Goal: Information Seeking & Learning: Learn about a topic

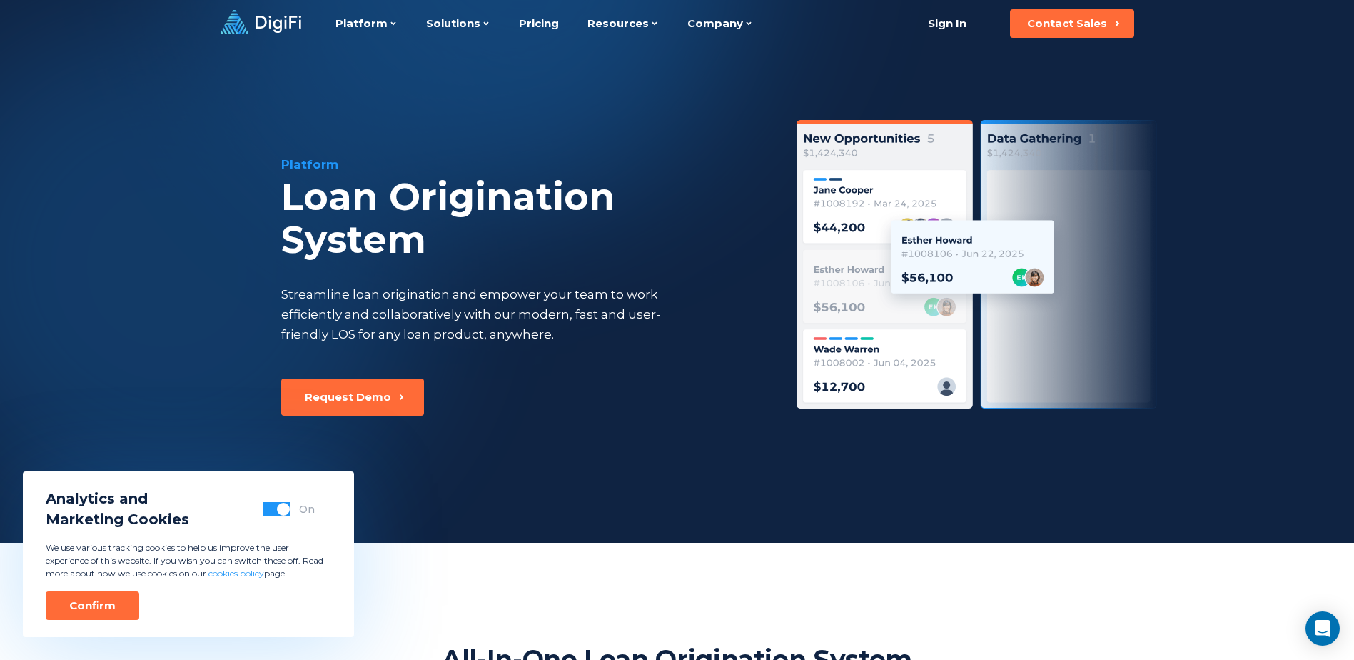
click at [281, 507] on span "button" at bounding box center [283, 508] width 13 height 13
click at [226, 313] on div "Platform Loan Origination System Streamline loan origination and empower your t…" at bounding box center [677, 294] width 975 height 495
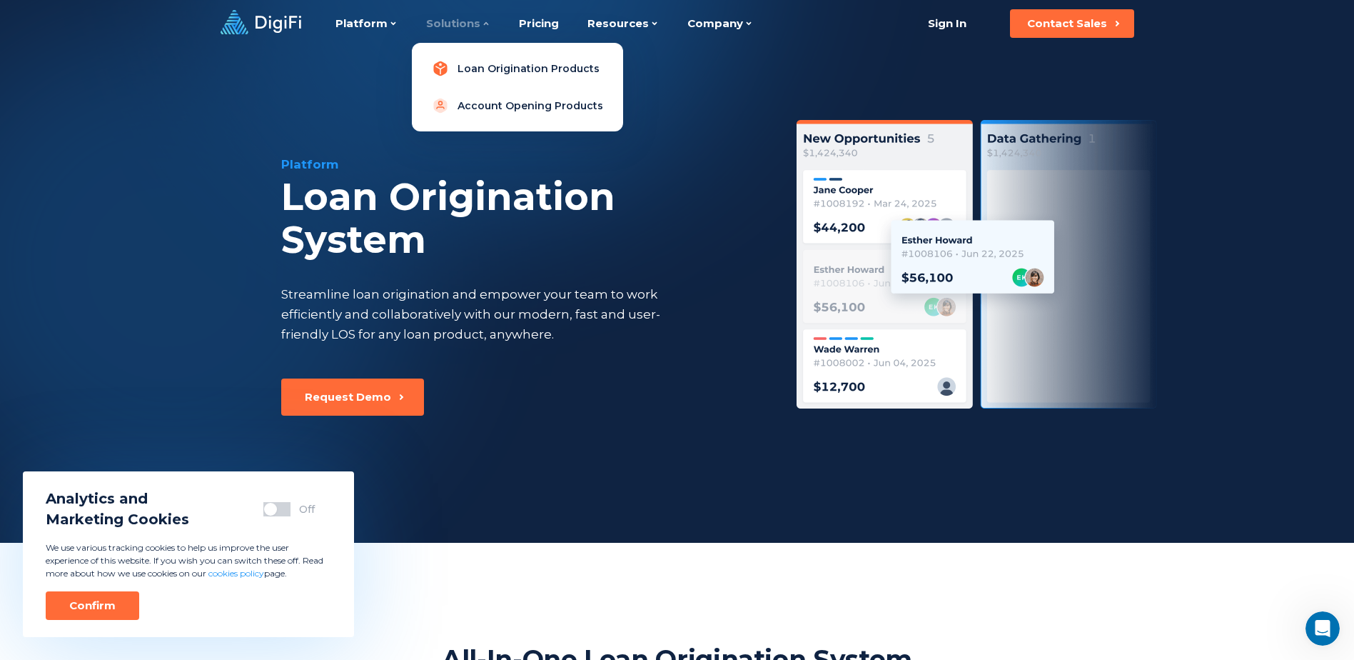
click at [458, 62] on link "Loan Origination Products" at bounding box center [517, 68] width 188 height 29
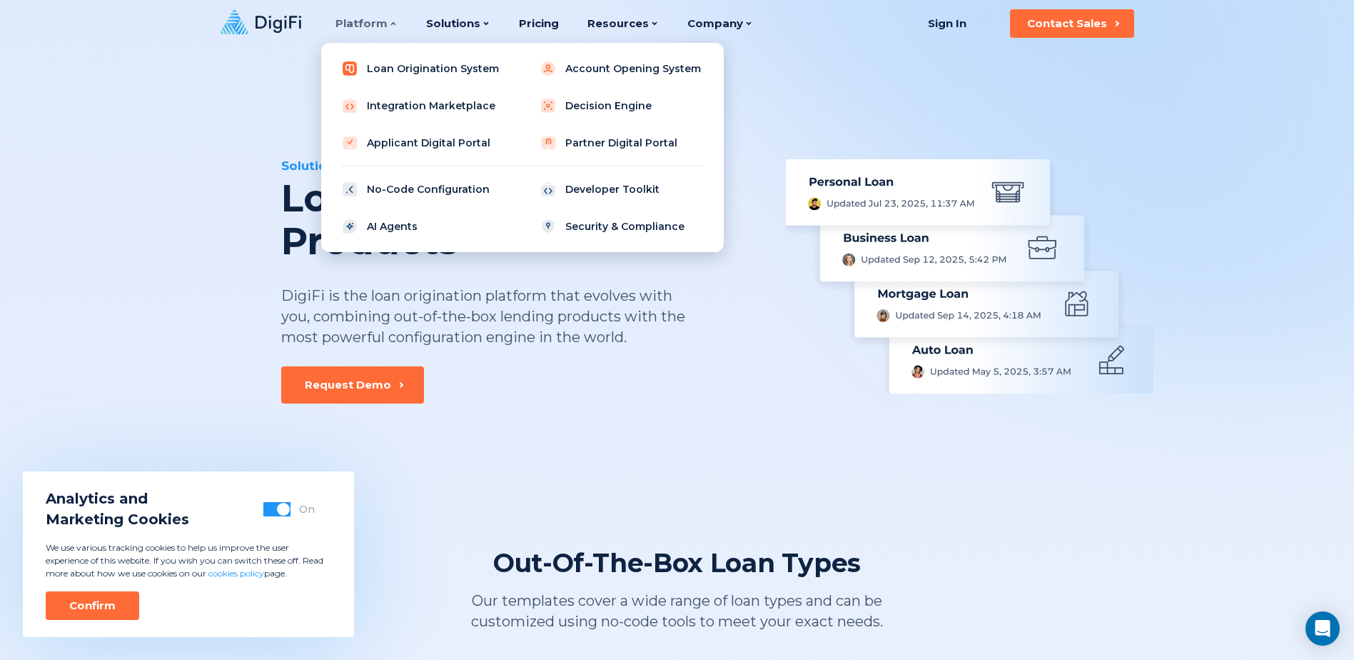
click at [393, 65] on link "Loan Origination System" at bounding box center [423, 68] width 181 height 29
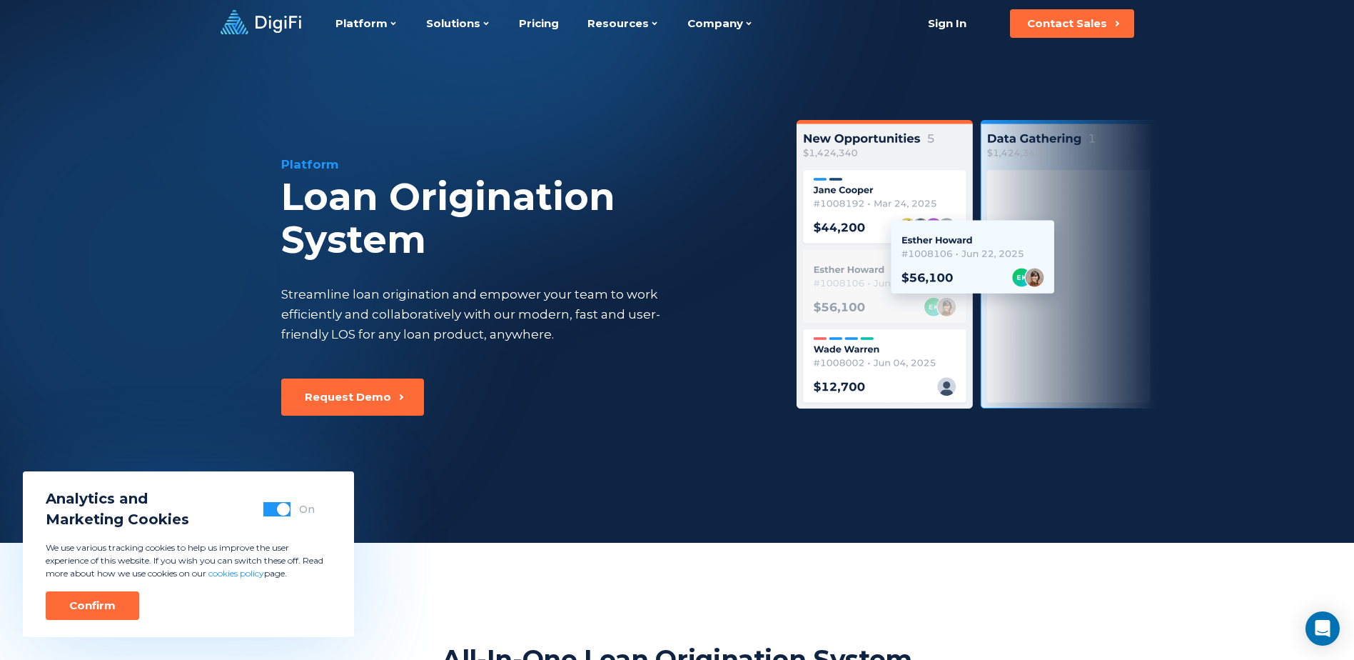
click at [282, 510] on span "button" at bounding box center [283, 508] width 13 height 13
click at [129, 605] on button "Confirm" at bounding box center [93, 605] width 94 height 29
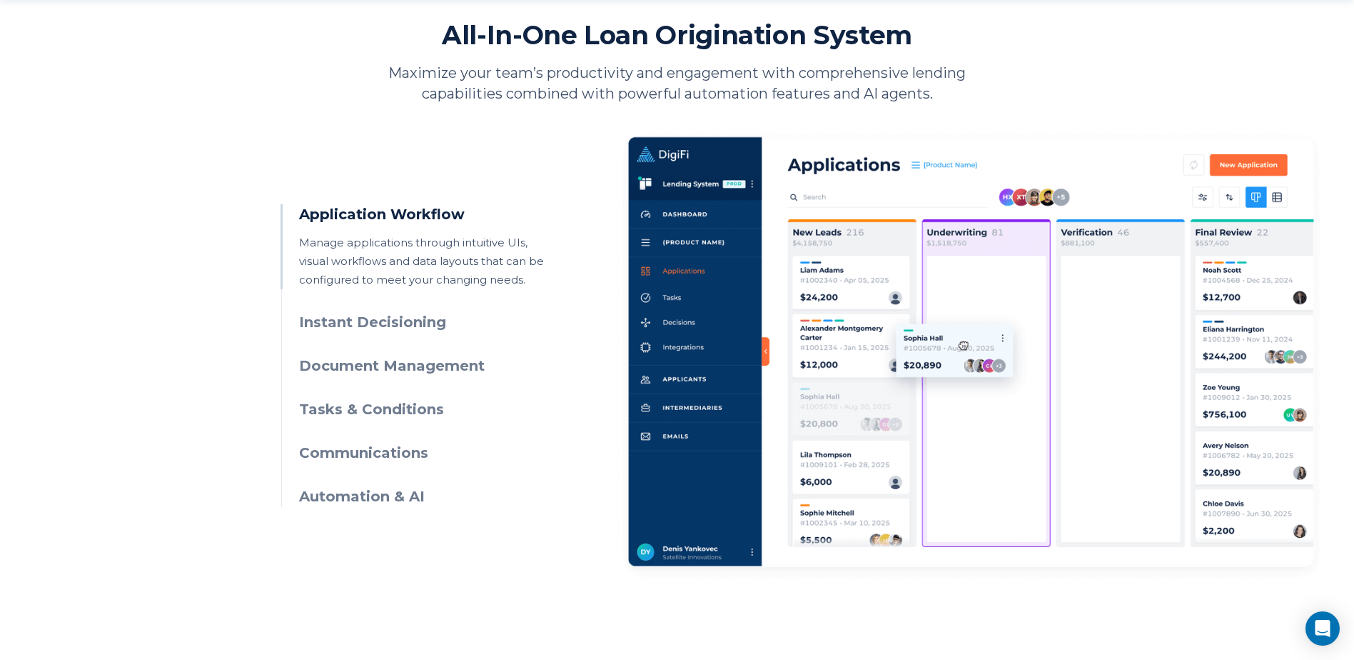
scroll to position [642, 0]
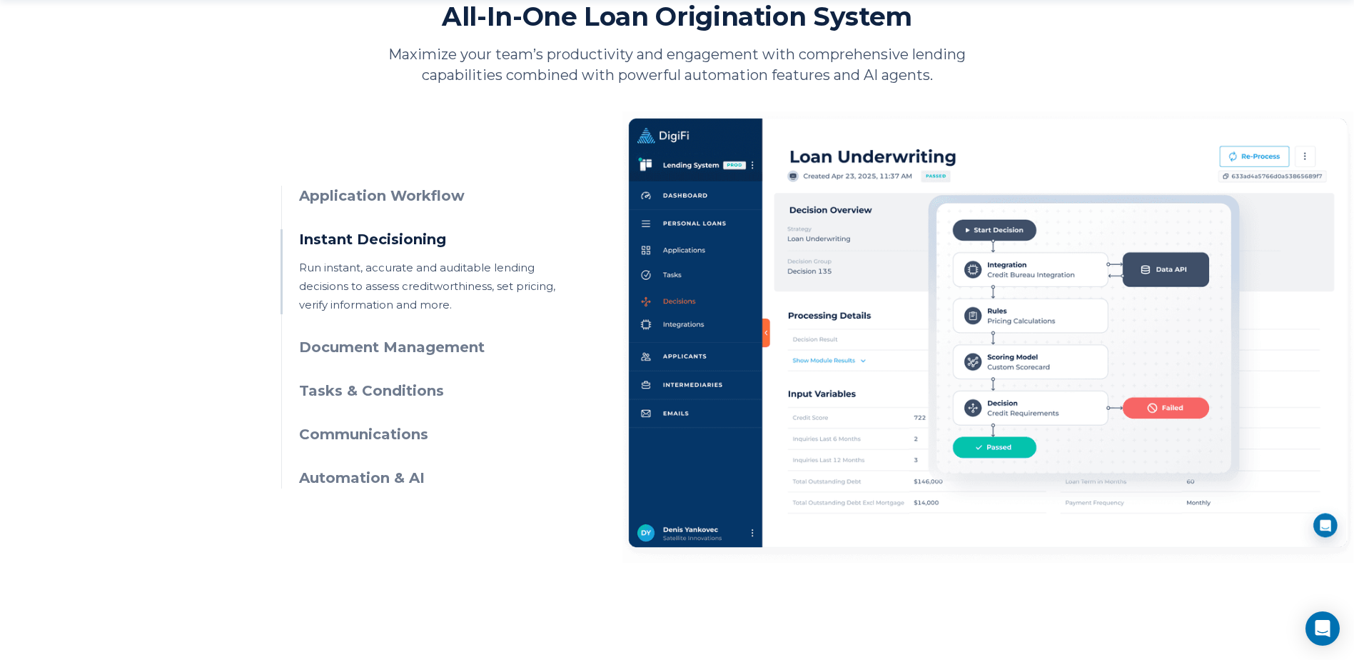
click at [369, 190] on h3 "Application Workflow" at bounding box center [428, 196] width 259 height 21
click at [368, 204] on h3 "Application Workflow" at bounding box center [428, 196] width 259 height 21
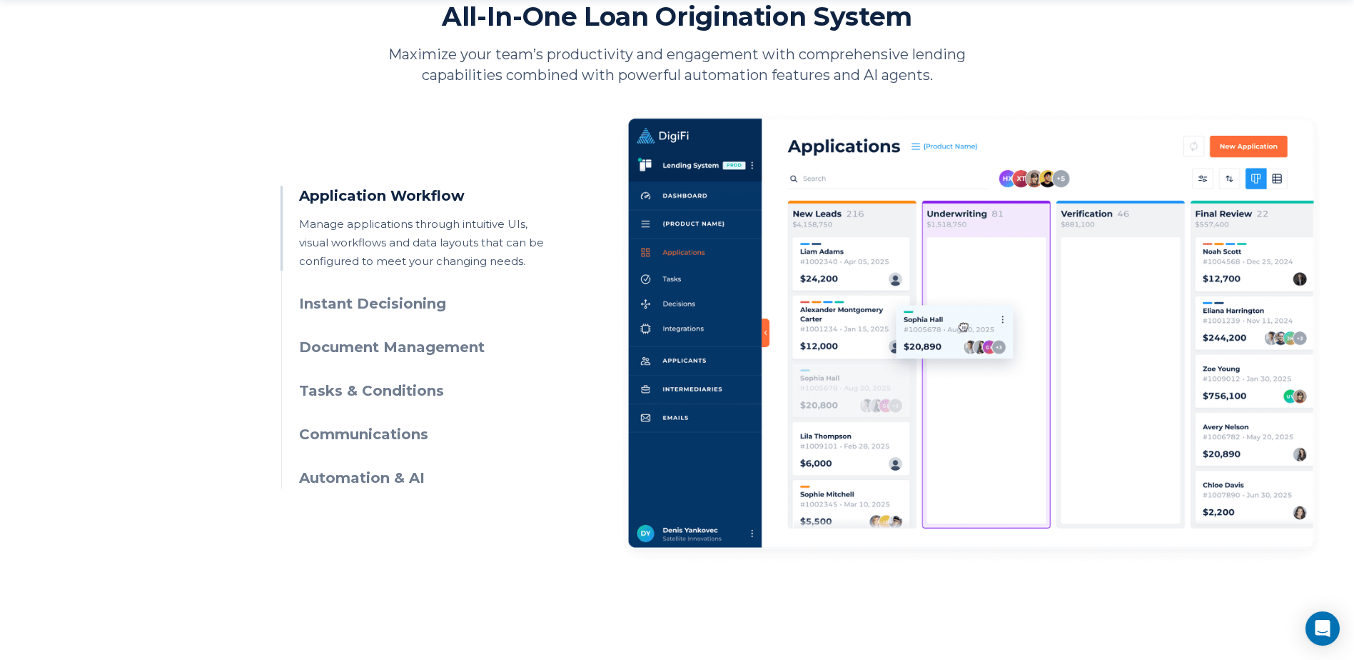
click at [351, 299] on h3 "Instant Decisioning" at bounding box center [428, 303] width 259 height 21
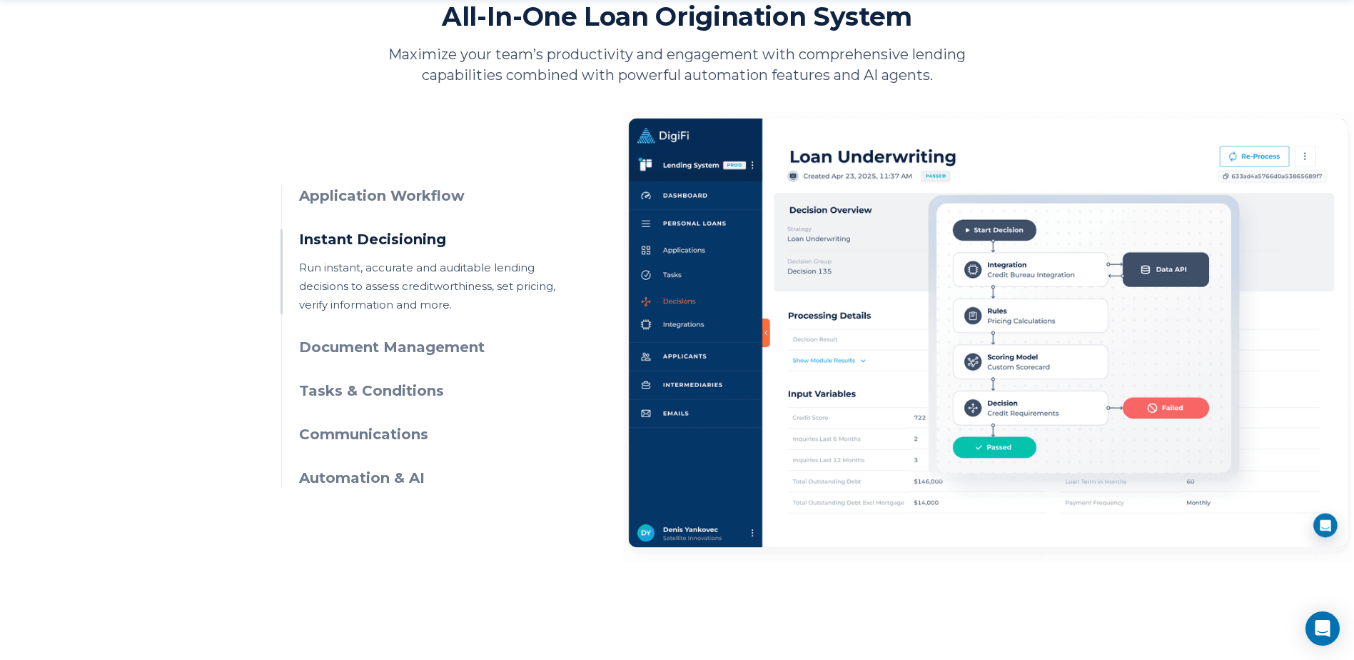
click at [352, 348] on h3 "Document Management" at bounding box center [428, 347] width 259 height 21
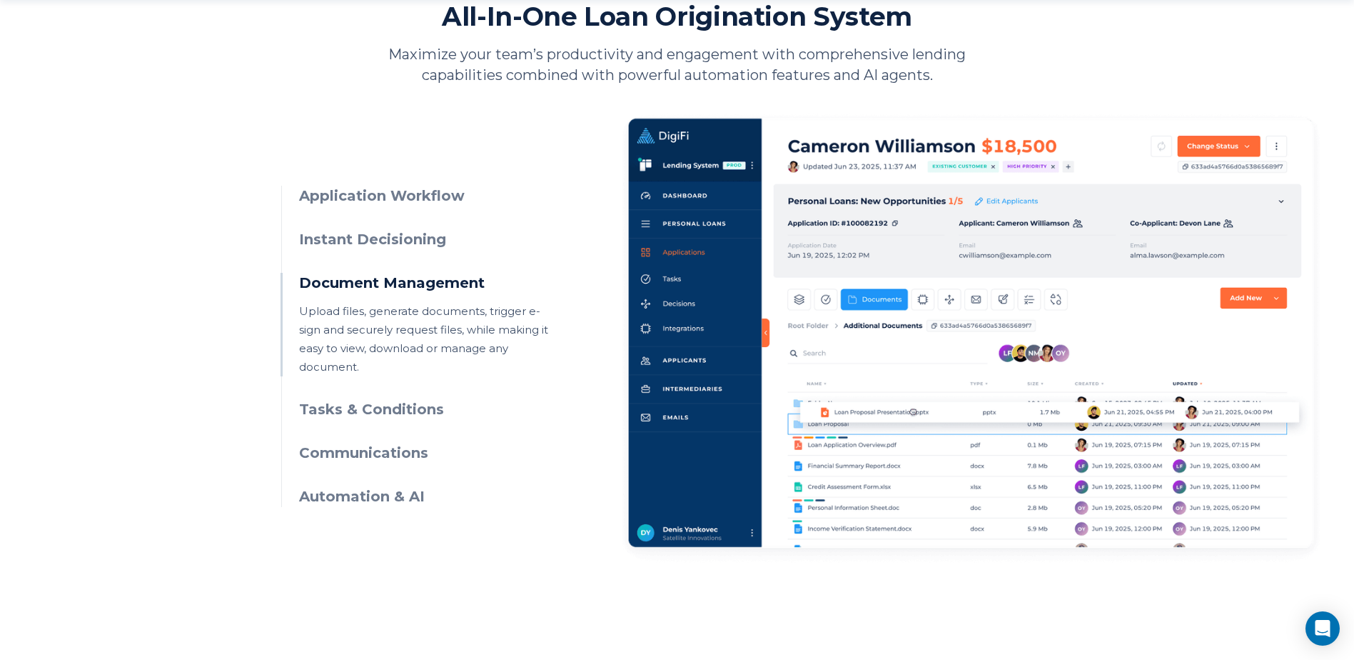
click at [345, 399] on h3 "Tasks & Conditions" at bounding box center [428, 409] width 259 height 21
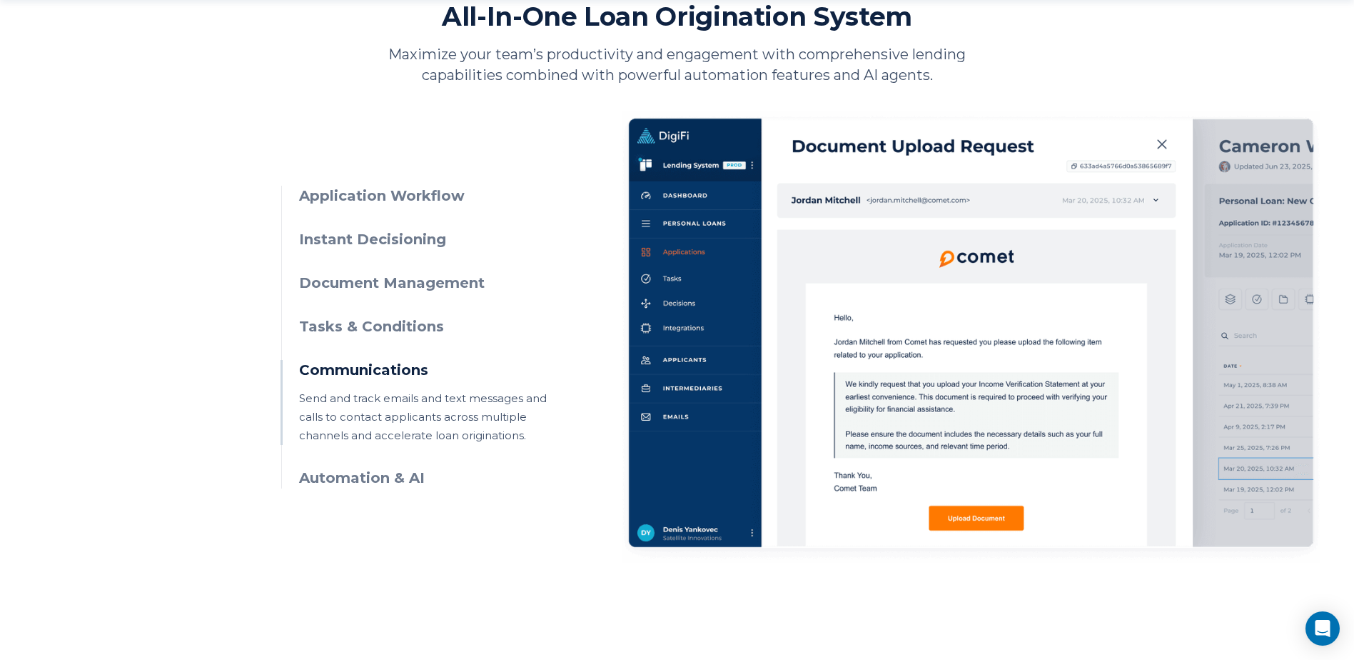
click at [366, 482] on h3 "Automation & AI" at bounding box center [428, 478] width 259 height 21
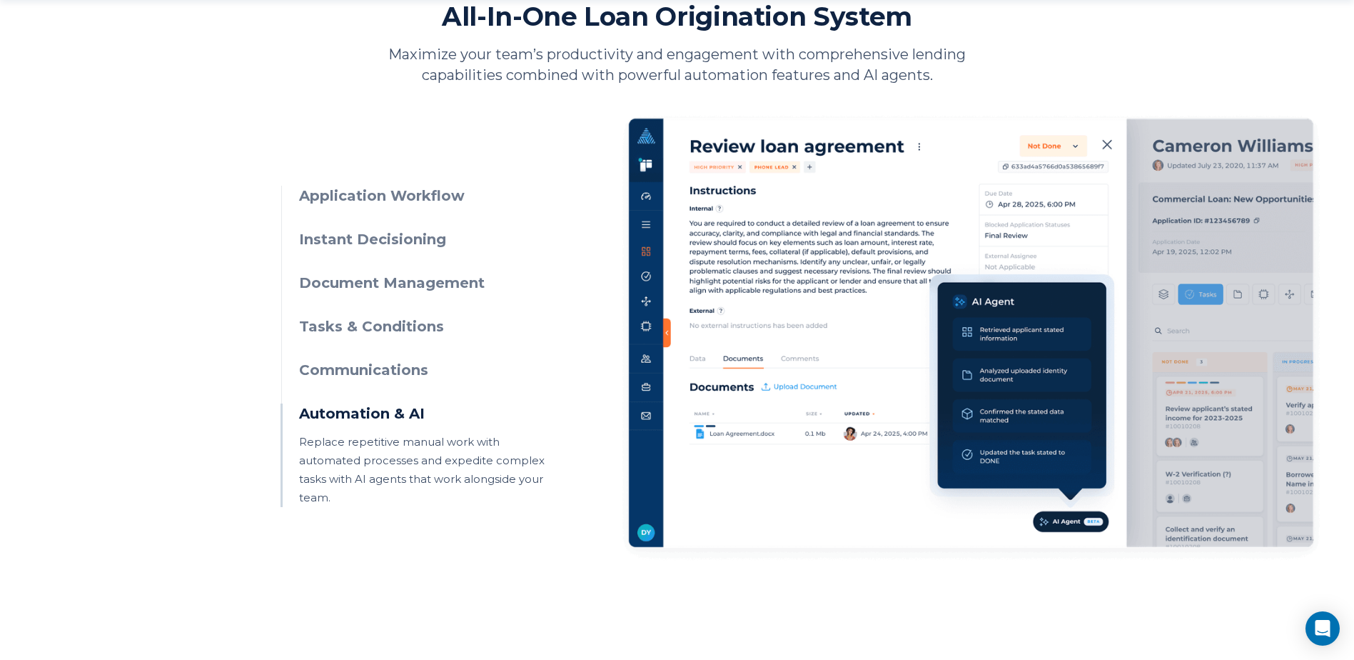
click at [381, 325] on h3 "Tasks & Conditions" at bounding box center [428, 326] width 259 height 21
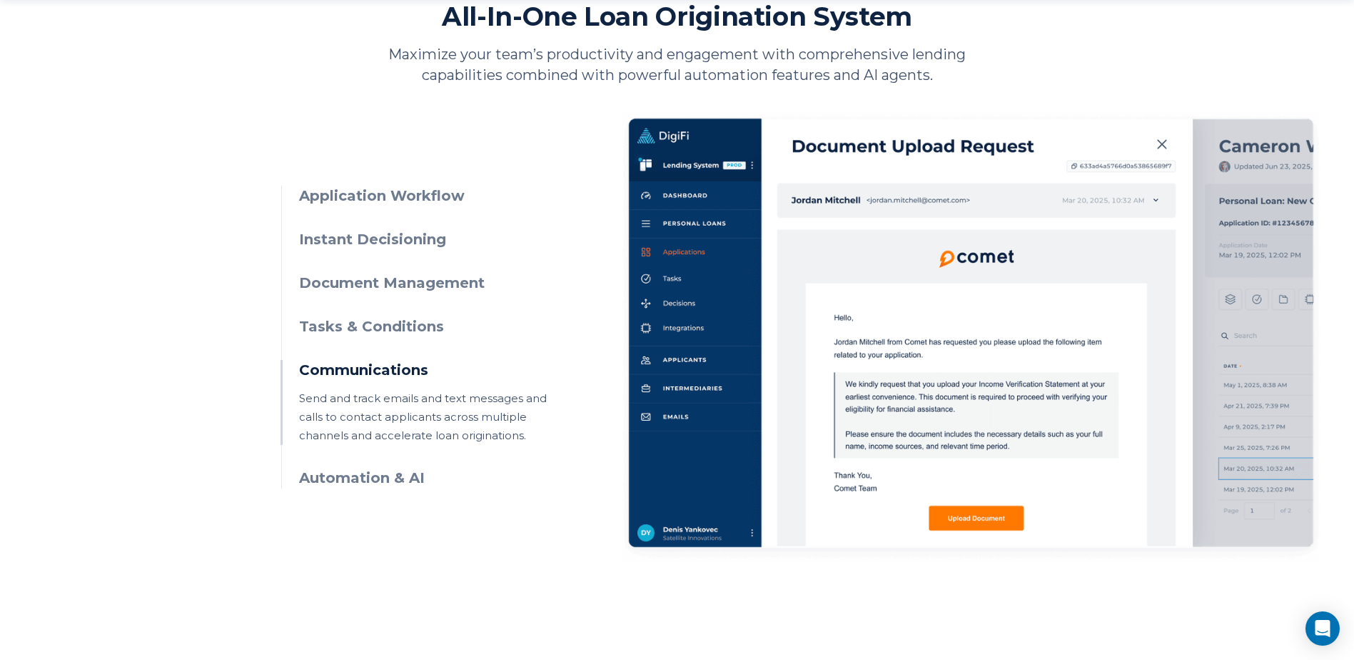
click at [378, 326] on h3 "Tasks & Conditions" at bounding box center [428, 326] width 259 height 21
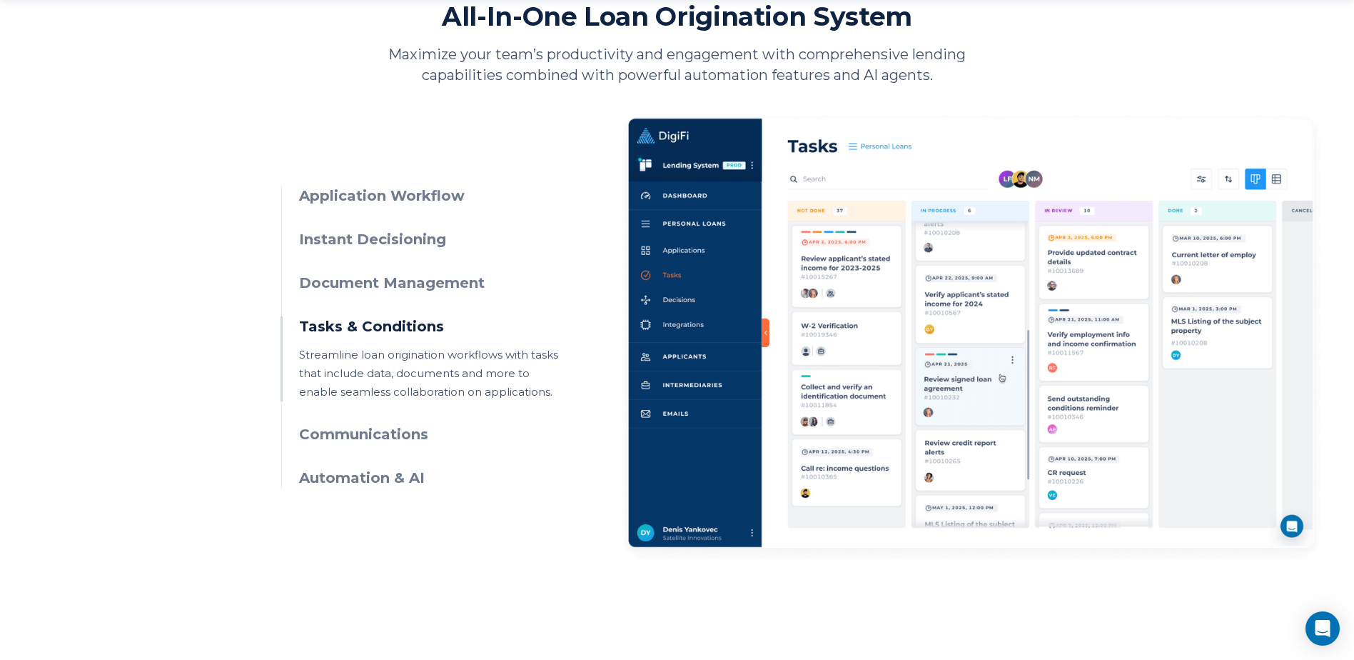
click at [383, 293] on ul "Application Workflow Manage applications through intuitive UIs, visual workflow…" at bounding box center [419, 337] width 277 height 303
click at [382, 285] on h3 "Document Management" at bounding box center [428, 283] width 259 height 21
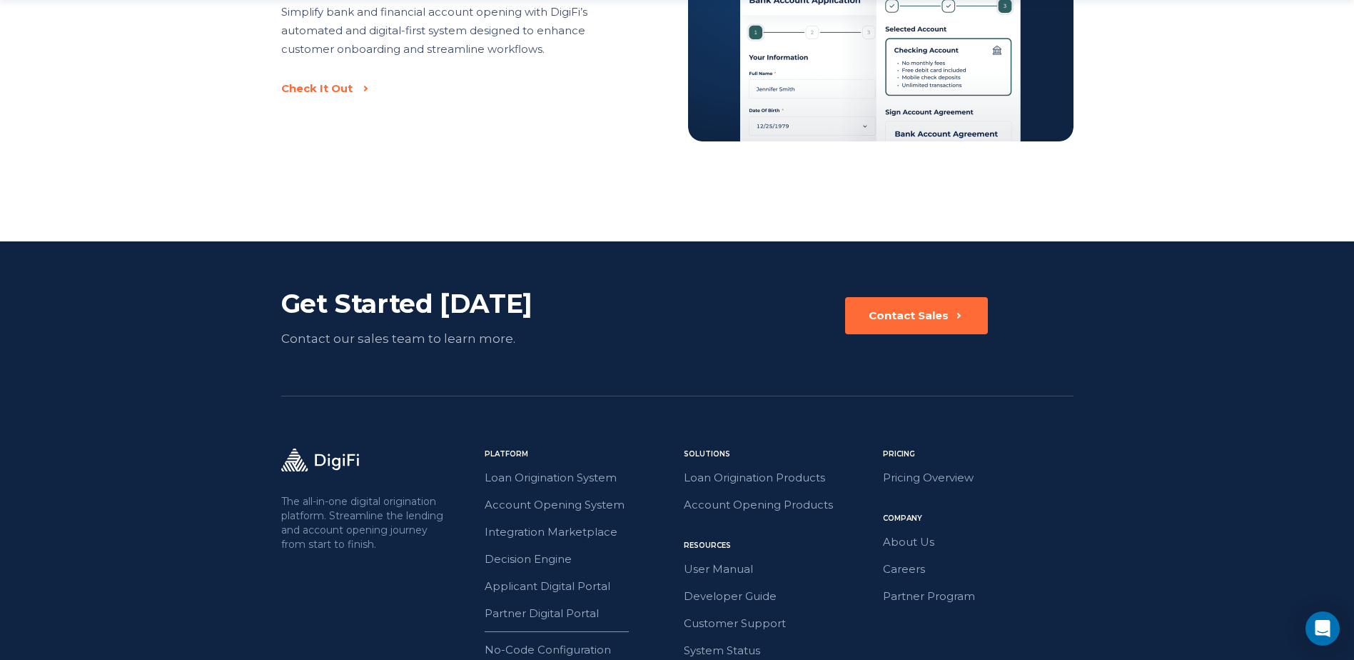
scroll to position [3212, 0]
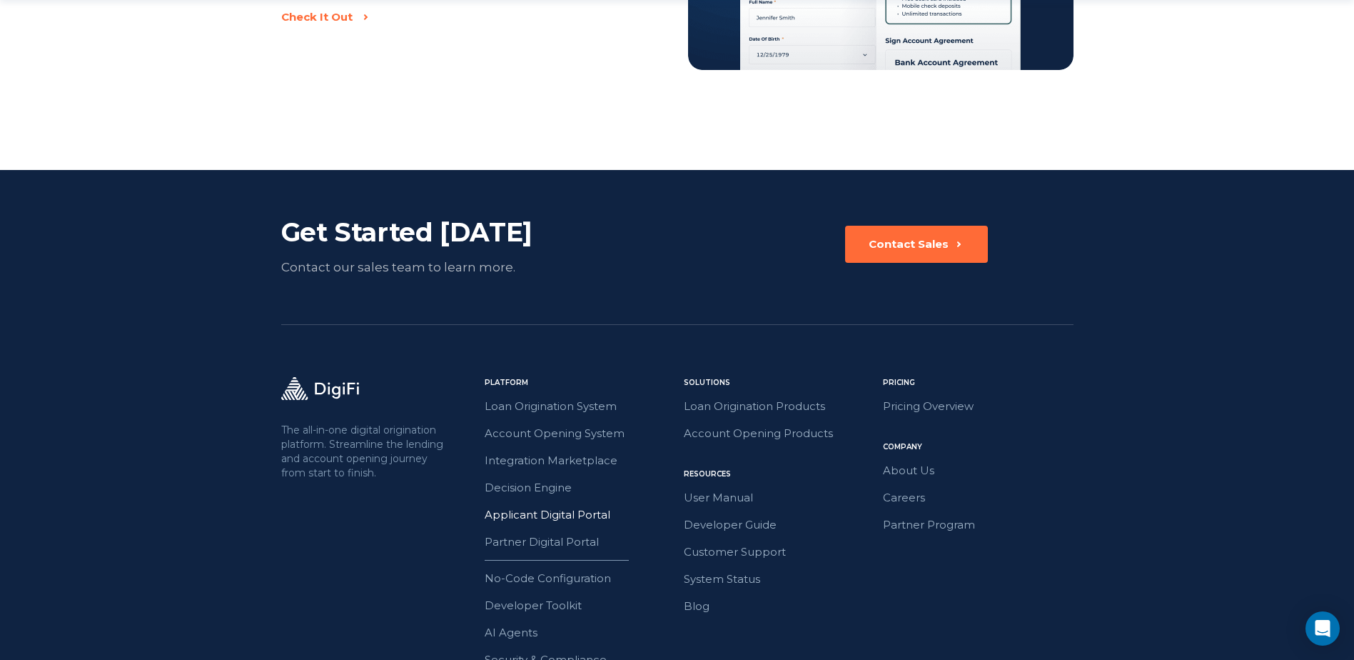
click at [537, 505] on link "Applicant Digital Portal" at bounding box center [580, 514] width 191 height 19
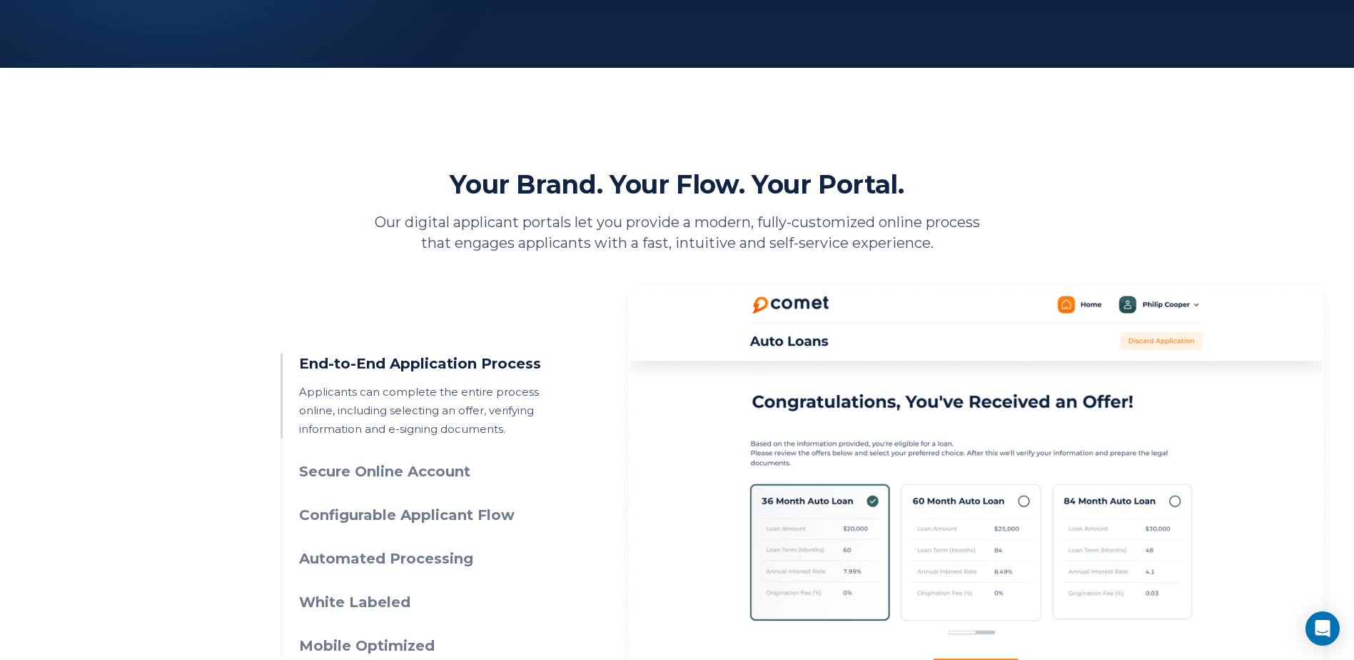
scroll to position [571, 0]
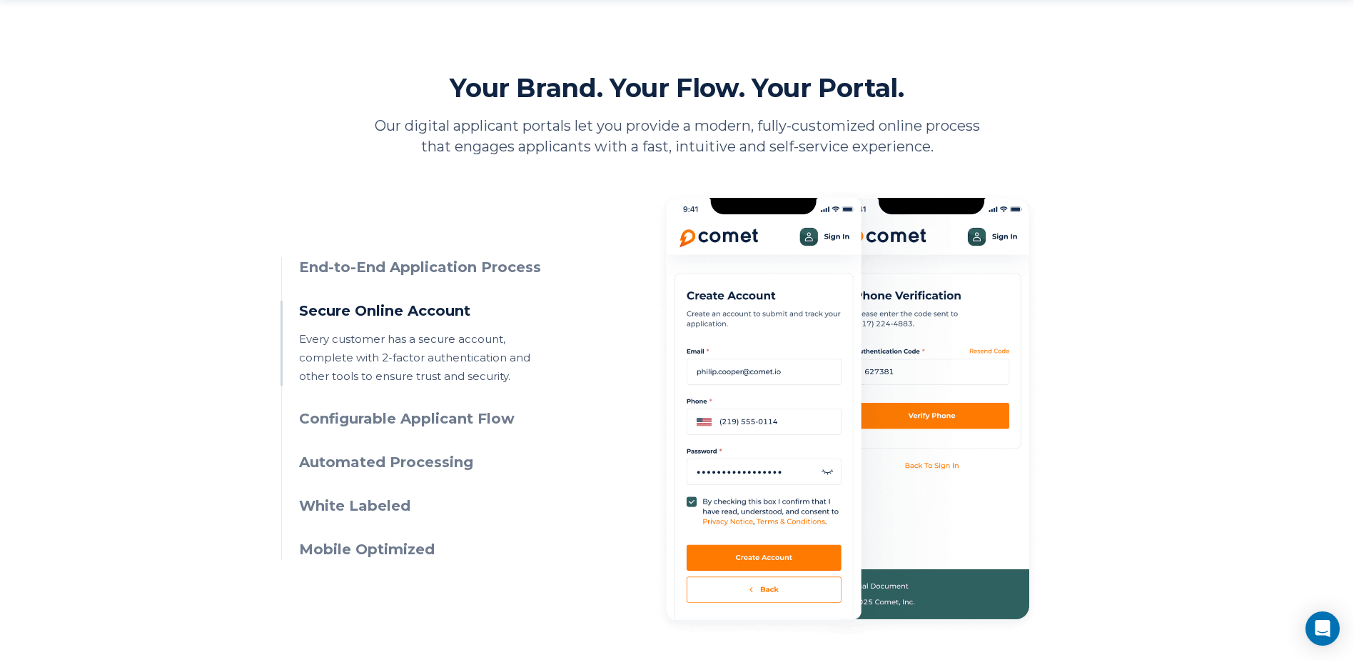
click at [333, 264] on h3 "End-to-End Application Process" at bounding box center [428, 267] width 259 height 21
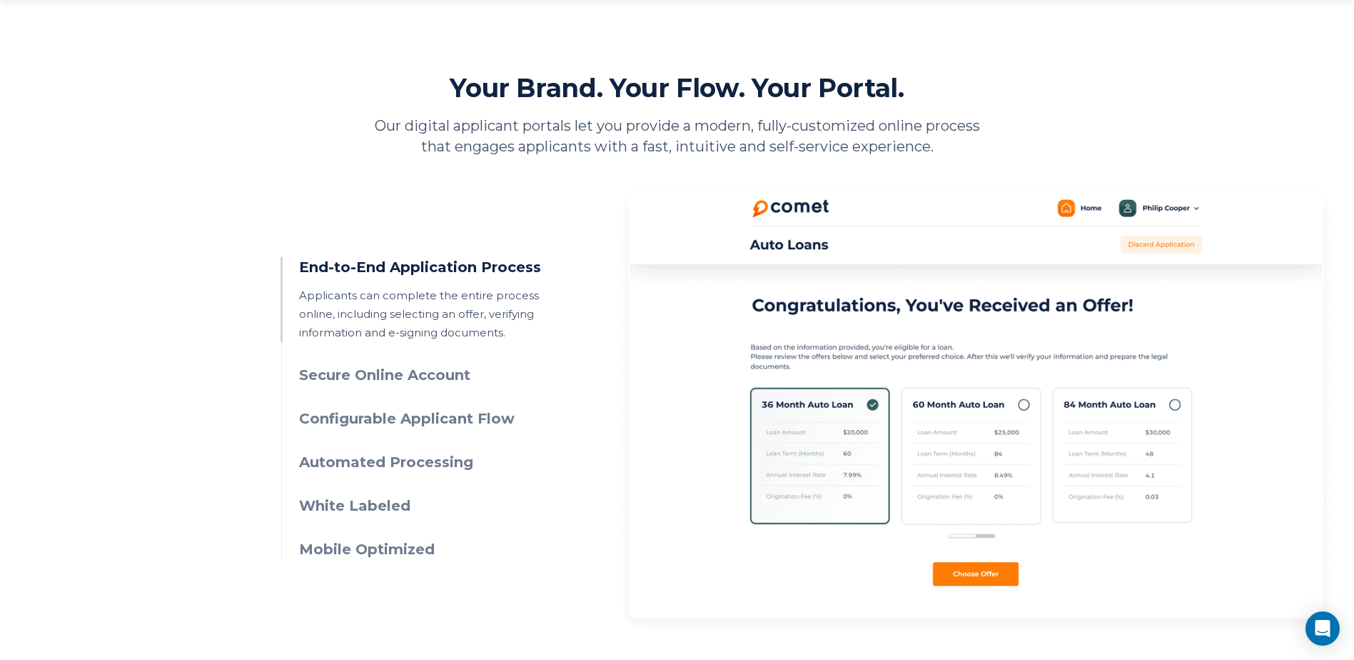
click at [283, 276] on ul "End-to-End Application Process Applicants can complete the entire process onlin…" at bounding box center [419, 408] width 277 height 303
click at [299, 276] on h3 "End-to-End Application Process" at bounding box center [428, 267] width 259 height 21
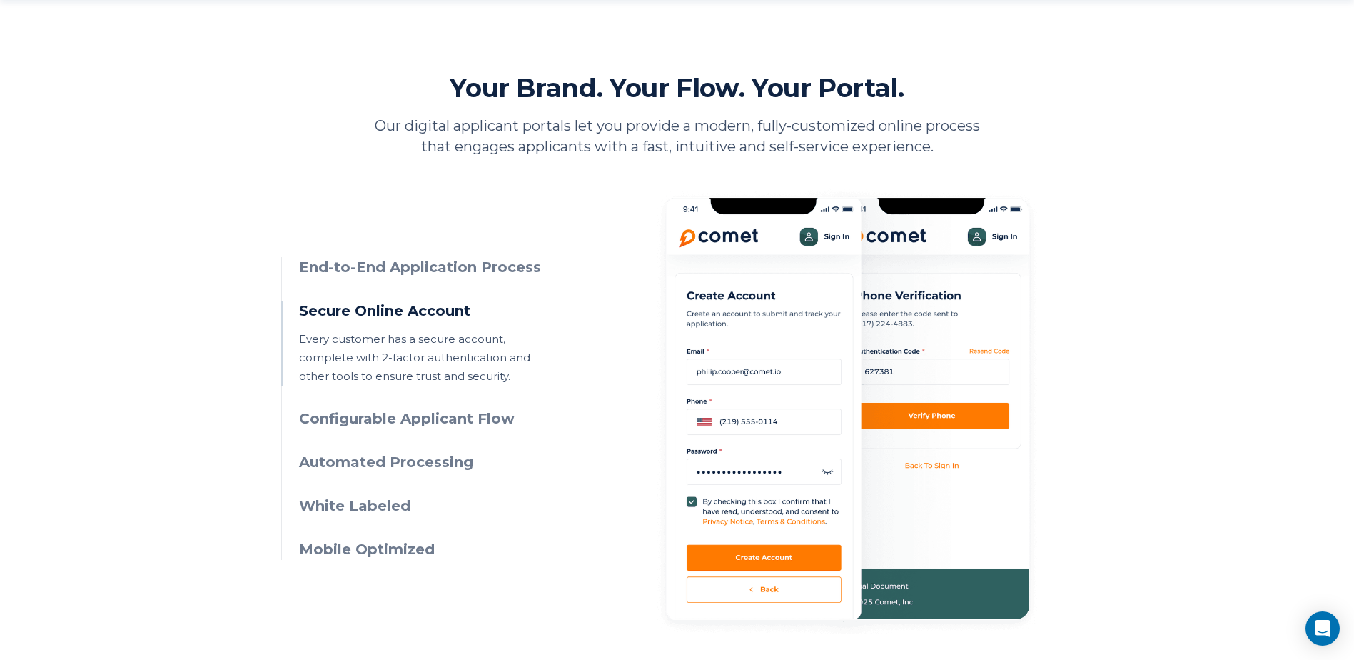
click at [297, 276] on ul "End-to-End Application Process Applicants can complete the entire process onlin…" at bounding box center [419, 408] width 277 height 303
click at [299, 271] on h3 "End-to-End Application Process" at bounding box center [428, 267] width 259 height 21
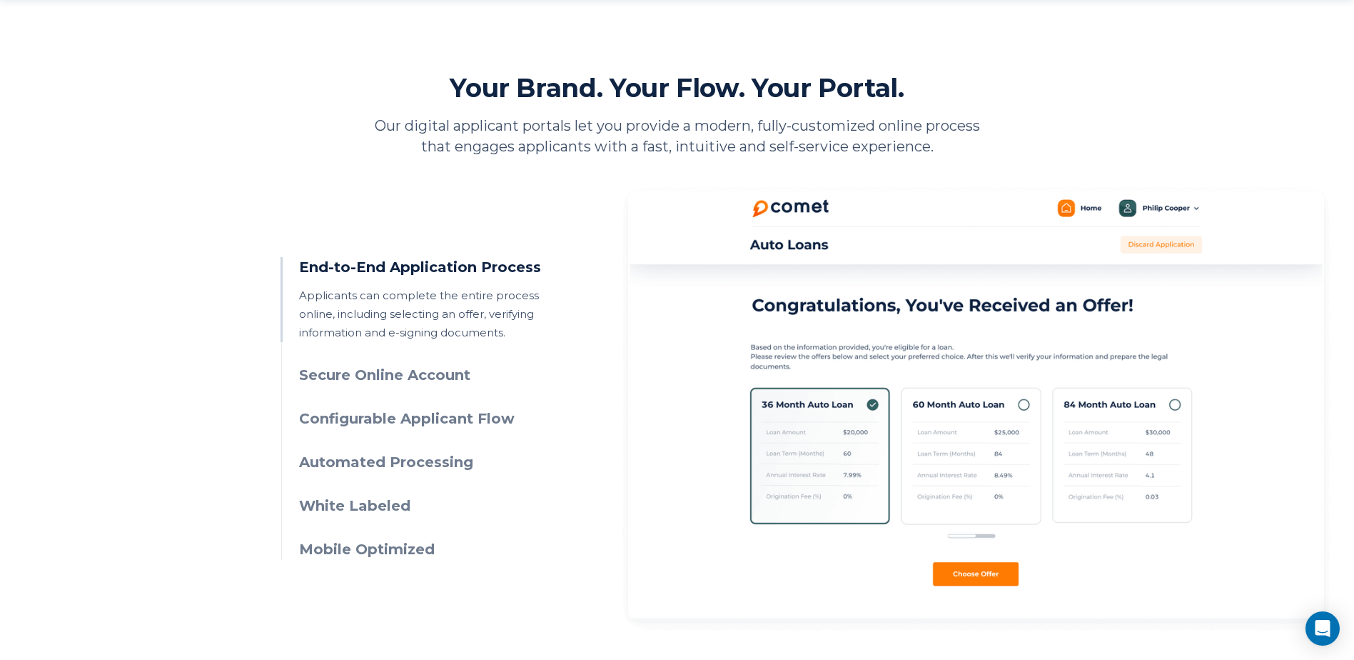
click at [323, 370] on h3 "Secure Online Account" at bounding box center [428, 375] width 259 height 21
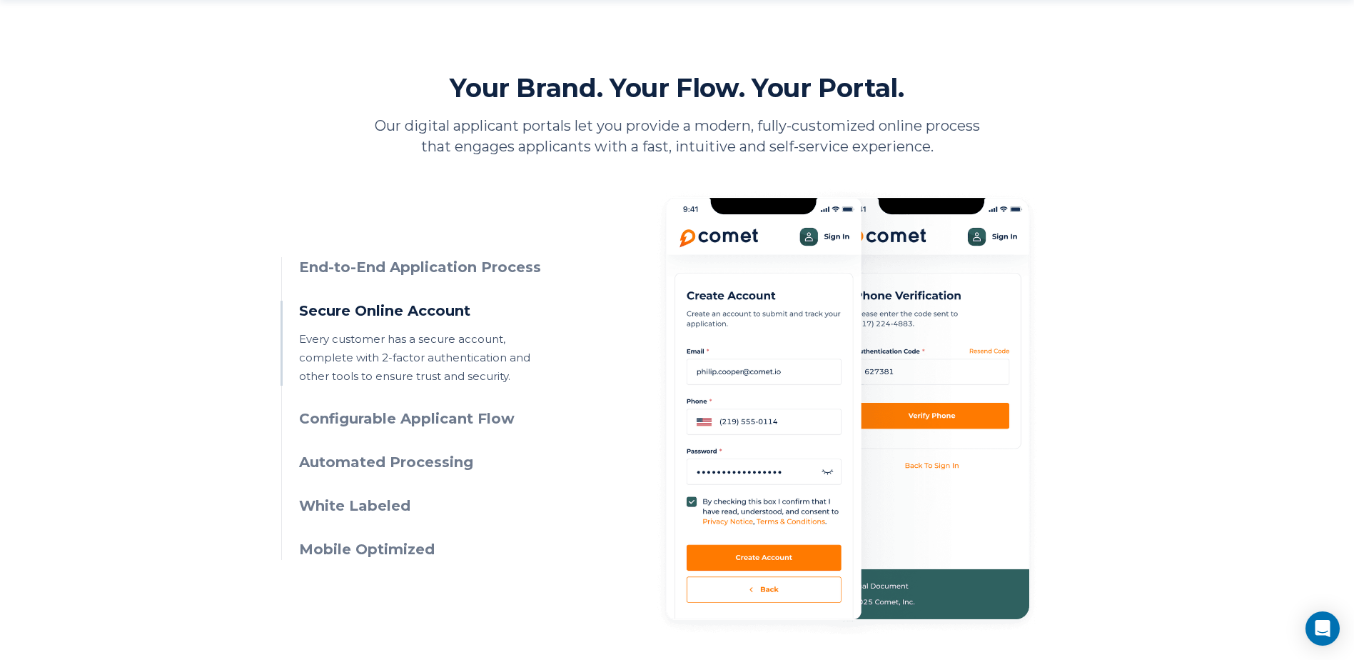
click at [340, 415] on h3 "Configurable Applicant Flow" at bounding box center [428, 418] width 259 height 21
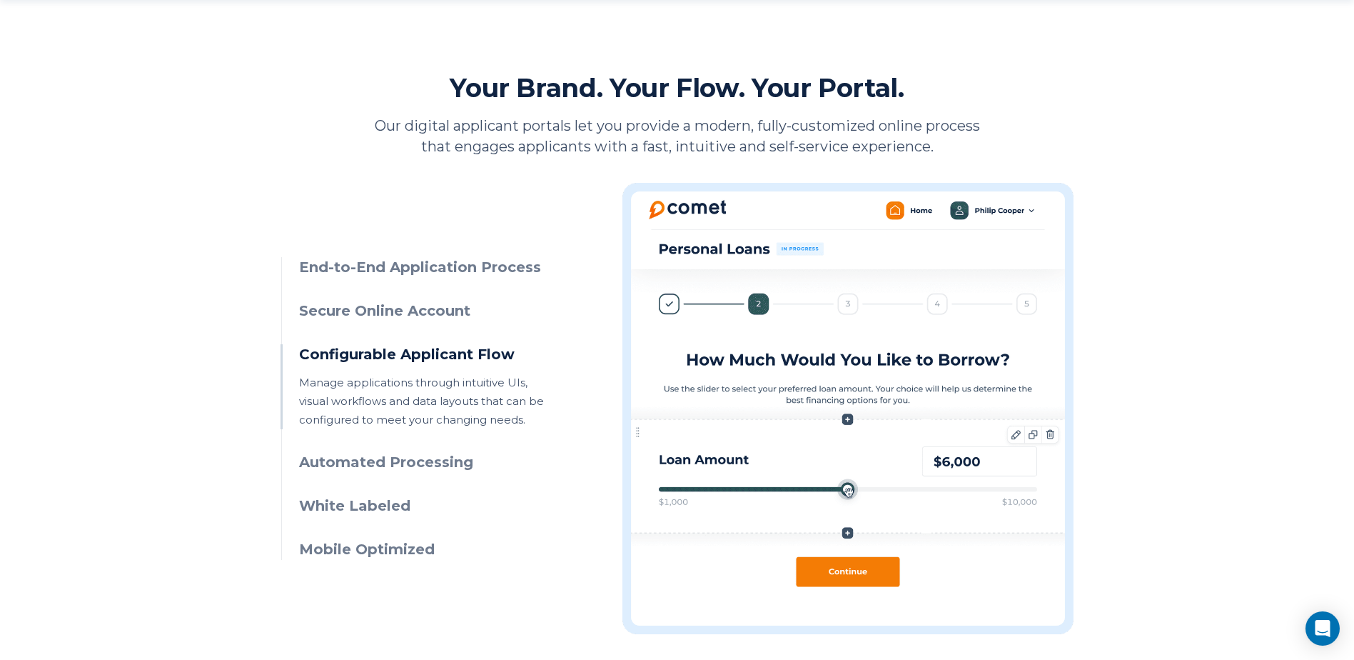
click at [355, 457] on h3 "Automated Processing" at bounding box center [428, 462] width 259 height 21
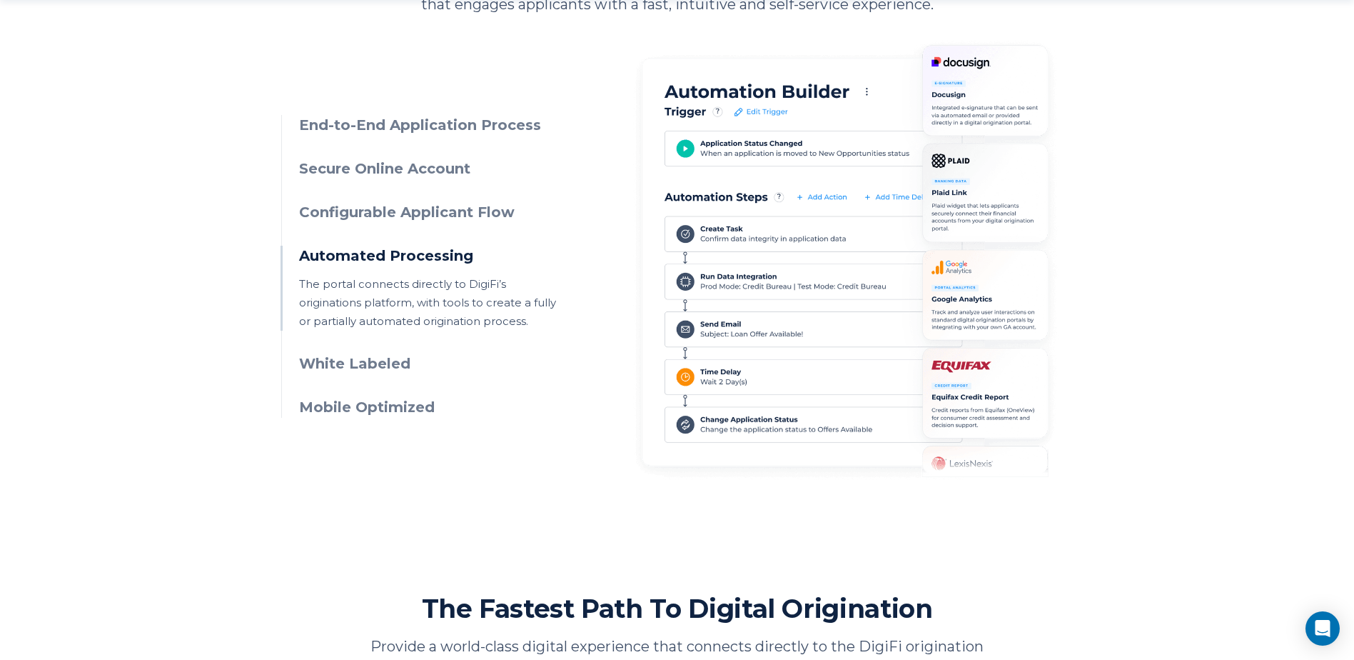
scroll to position [714, 0]
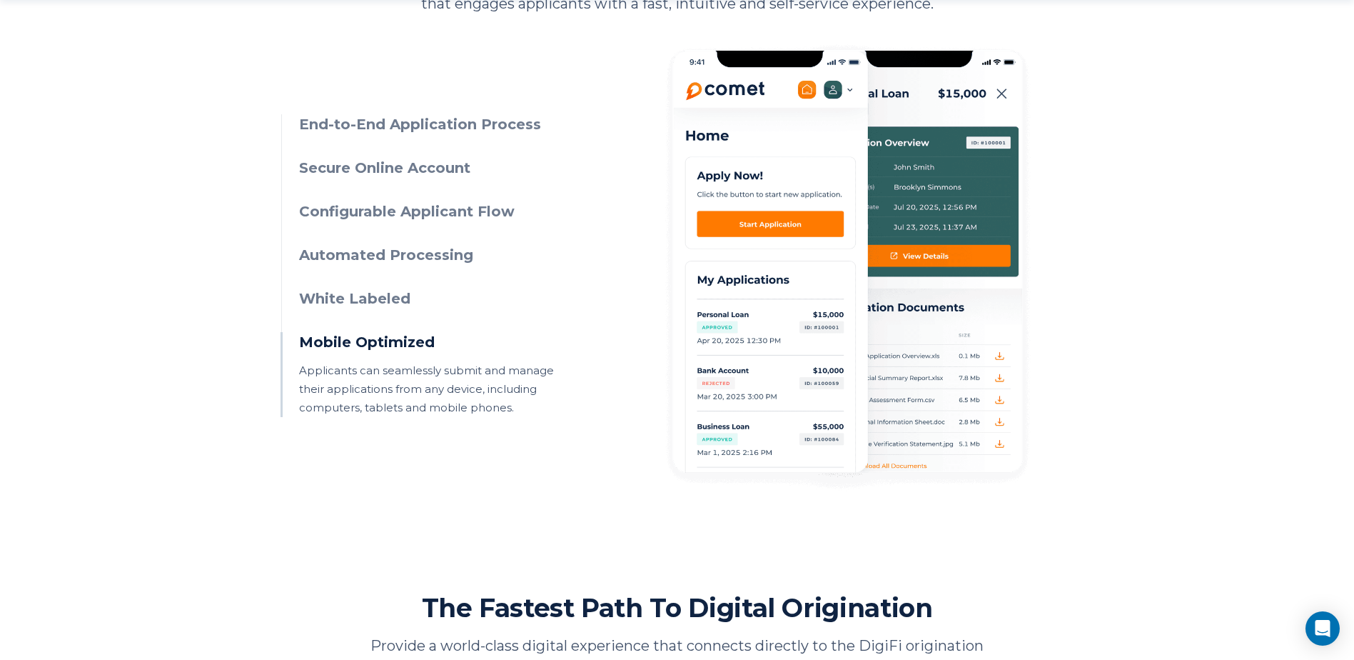
click at [320, 303] on h3 "White Labeled" at bounding box center [428, 298] width 259 height 21
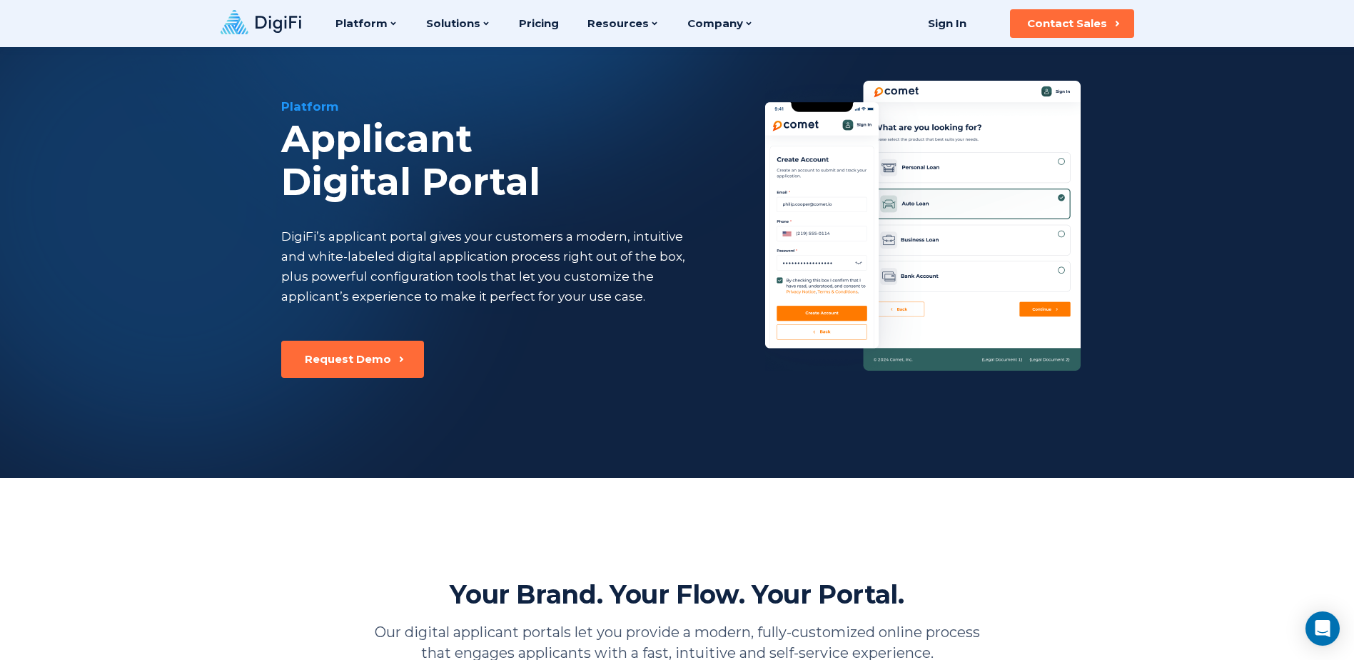
scroll to position [0, 0]
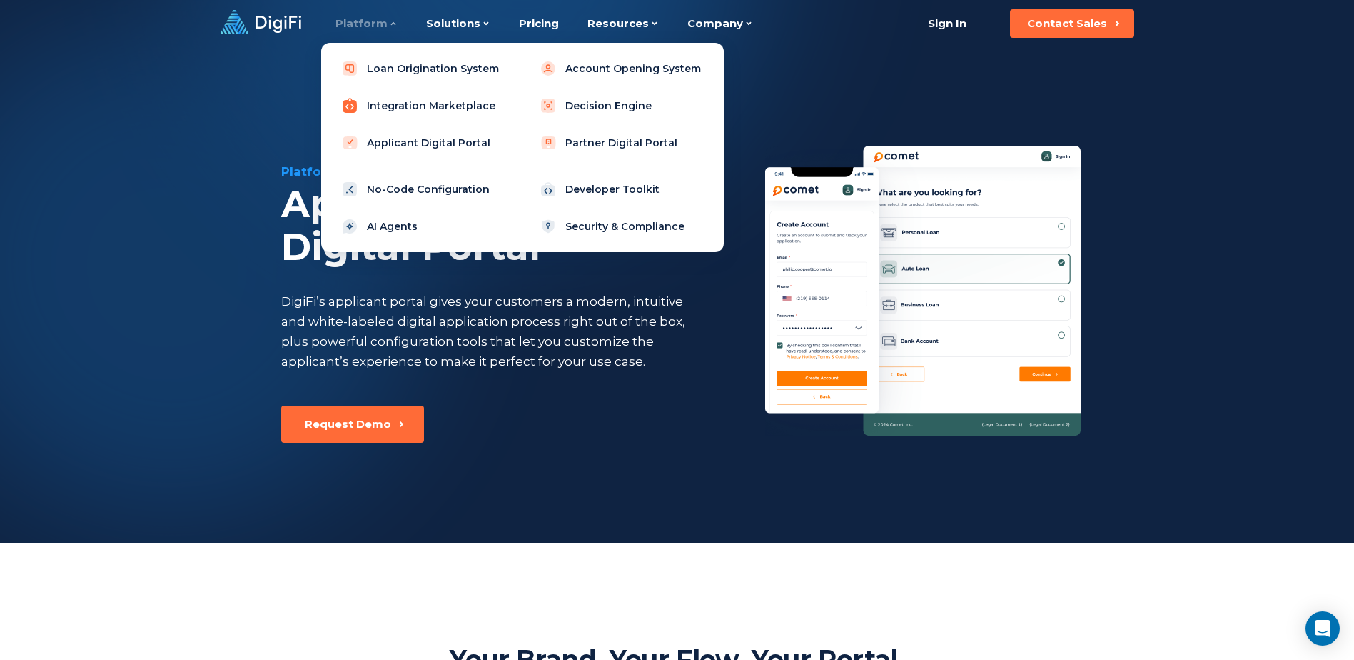
click at [397, 106] on link "Integration Marketplace" at bounding box center [423, 105] width 181 height 29
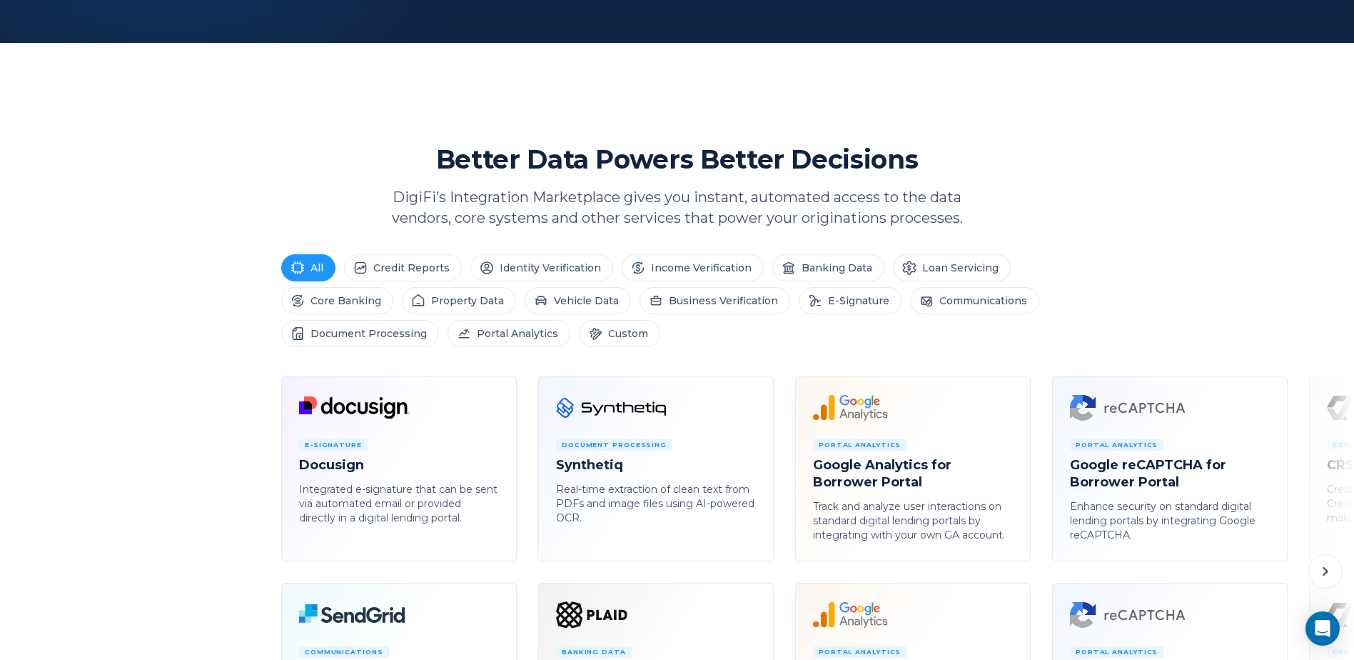
scroll to position [571, 0]
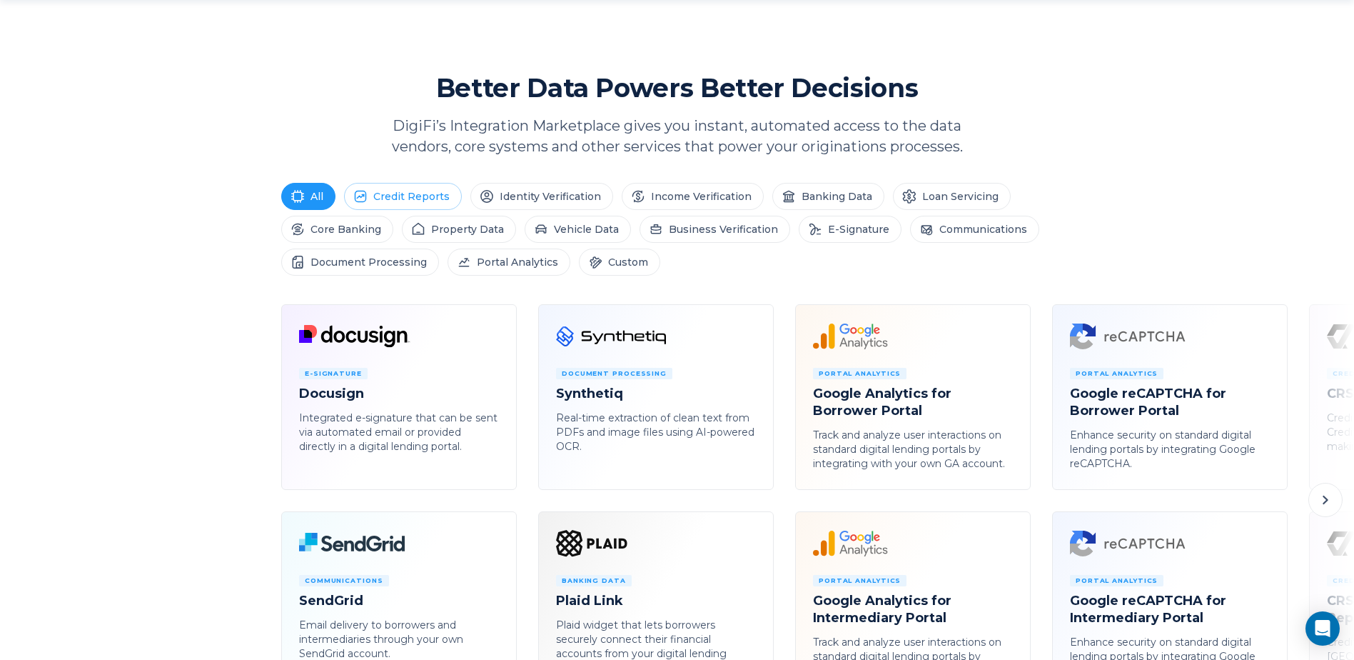
click at [396, 191] on li "Credit Reports" at bounding box center [403, 196] width 118 height 27
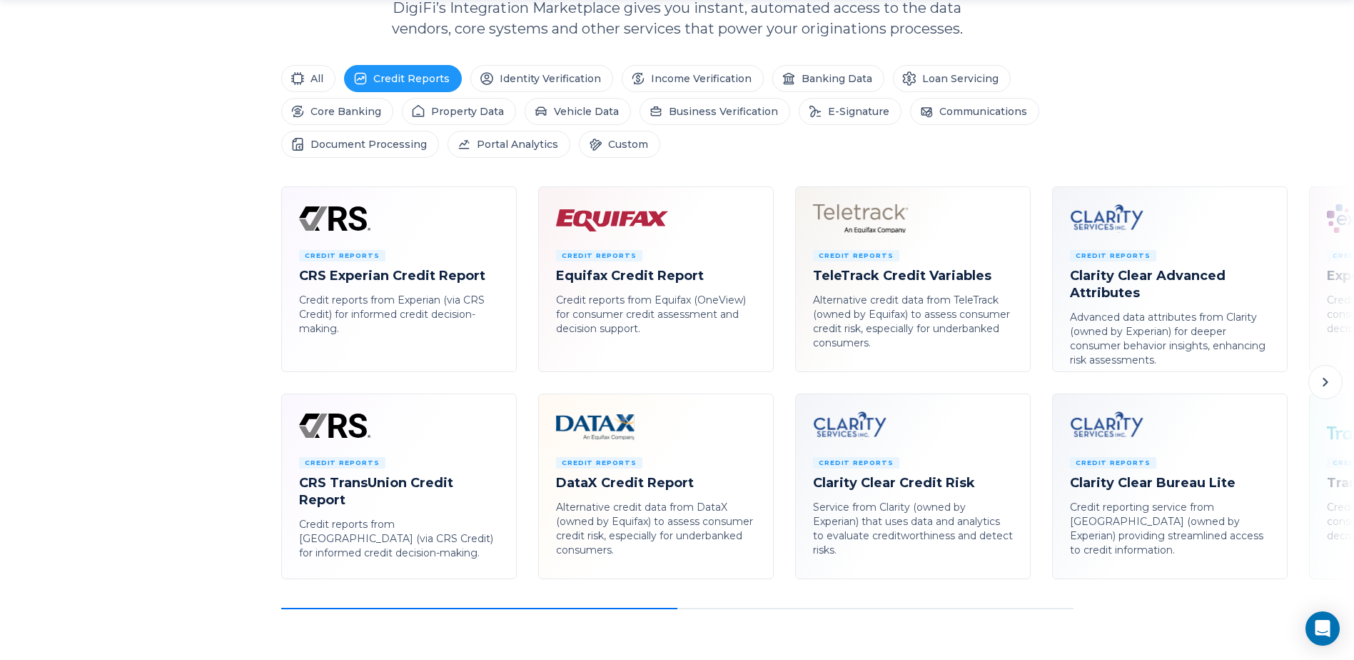
scroll to position [714, 0]
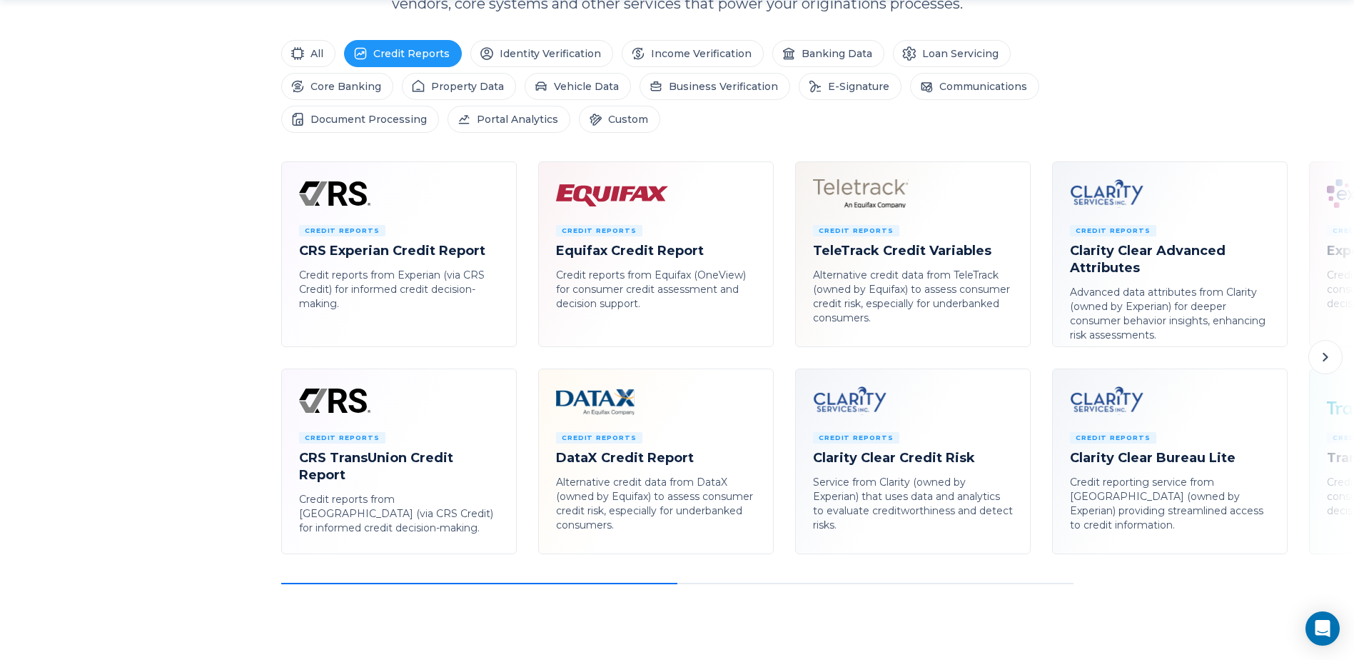
click at [1326, 358] on icon at bounding box center [1325, 357] width 5 height 9
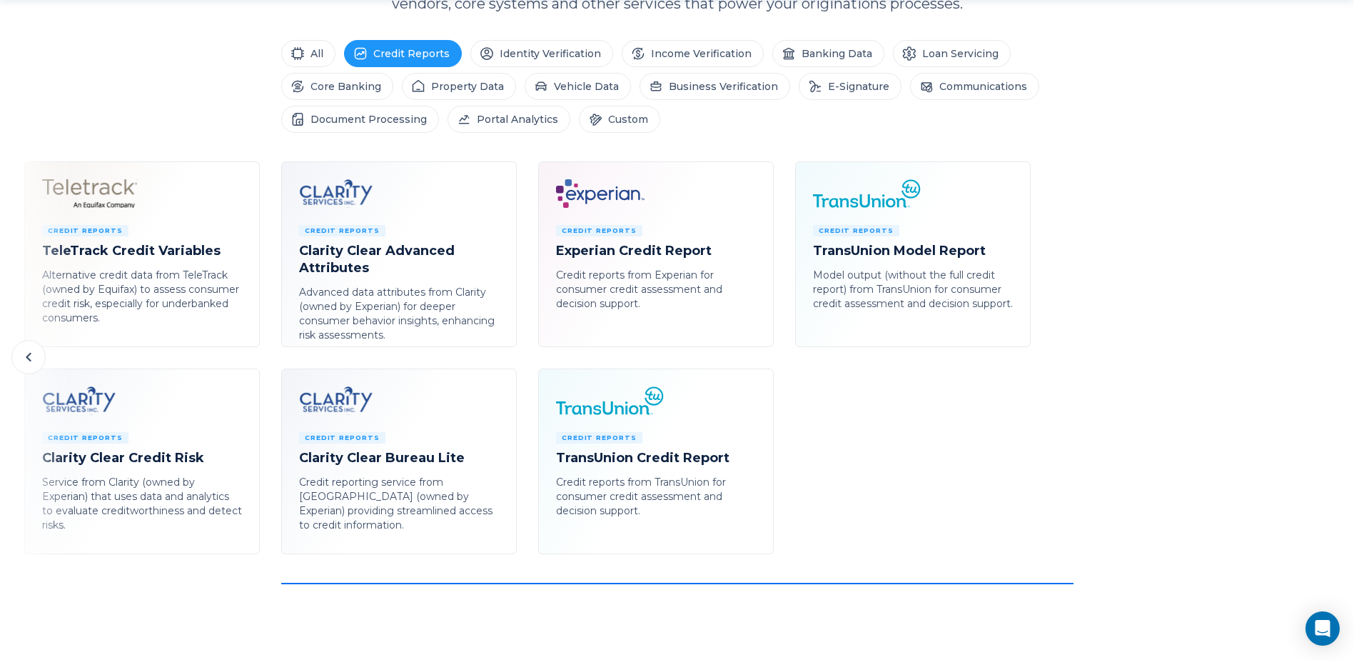
click at [30, 355] on icon at bounding box center [28, 357] width 5 height 9
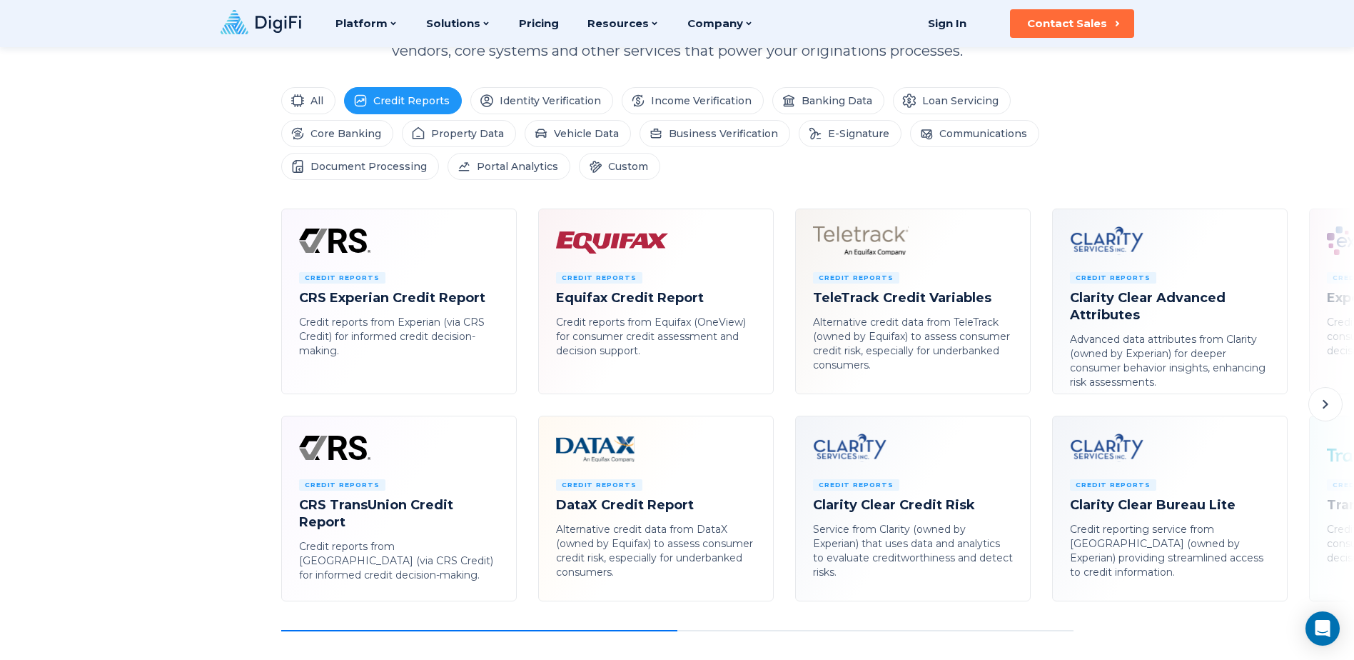
scroll to position [642, 0]
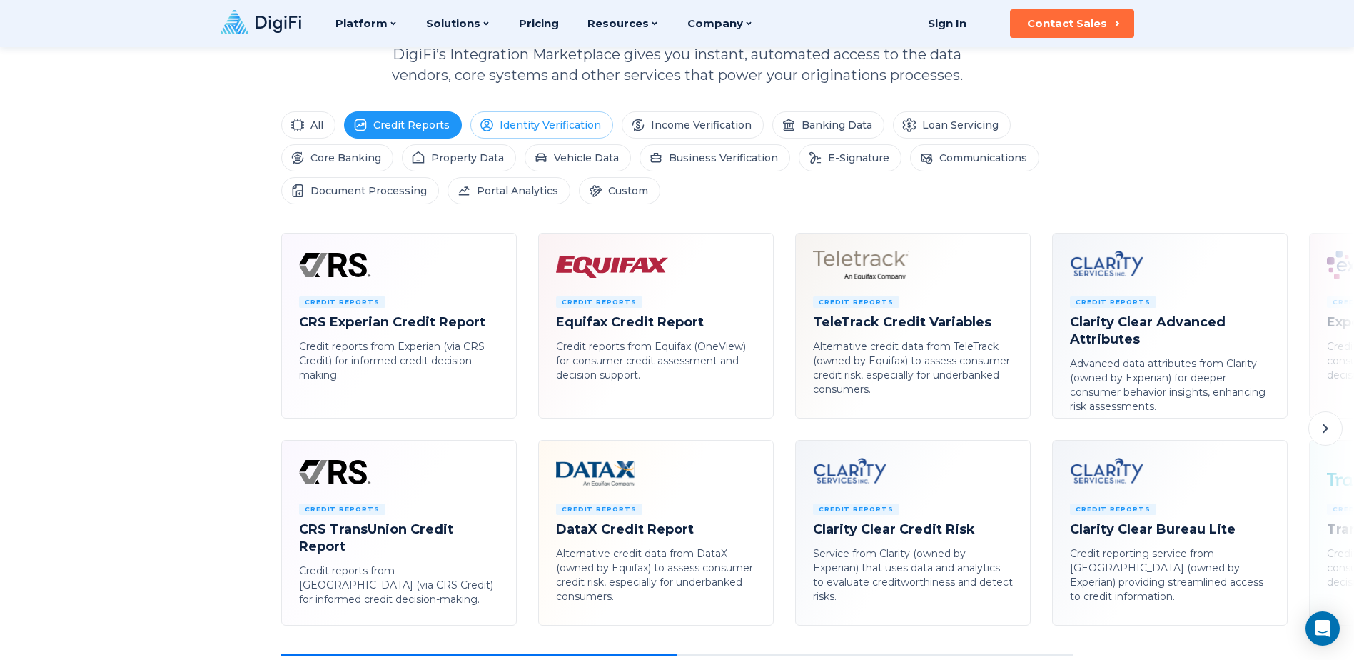
click at [547, 127] on li "Identity Verification" at bounding box center [541, 124] width 143 height 27
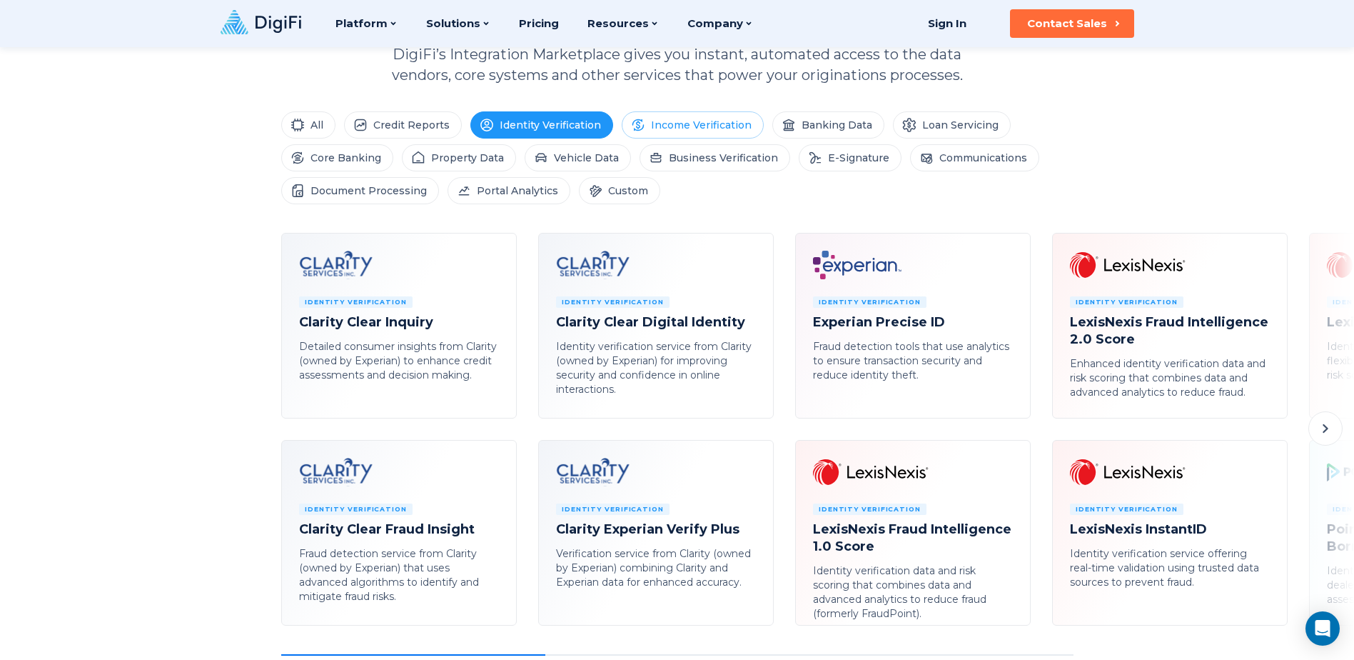
click at [672, 123] on li "Income Verification" at bounding box center [693, 124] width 142 height 27
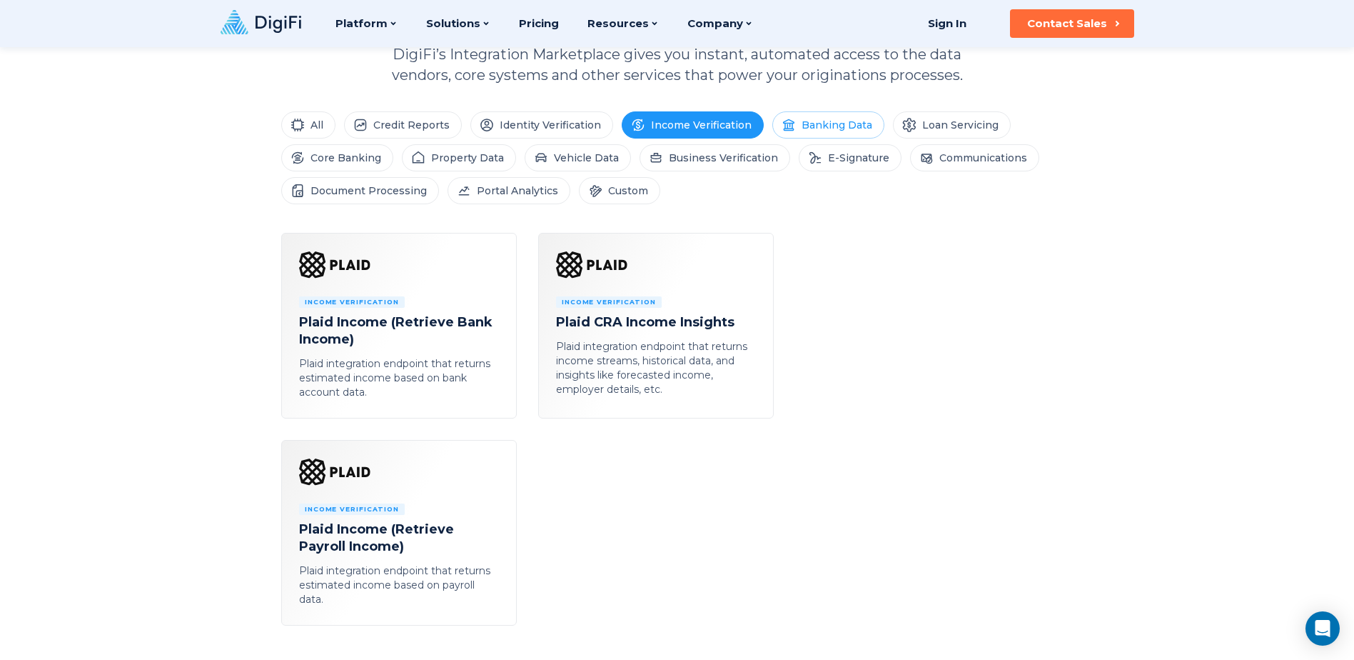
click at [832, 125] on li "Banking Data" at bounding box center [828, 124] width 112 height 27
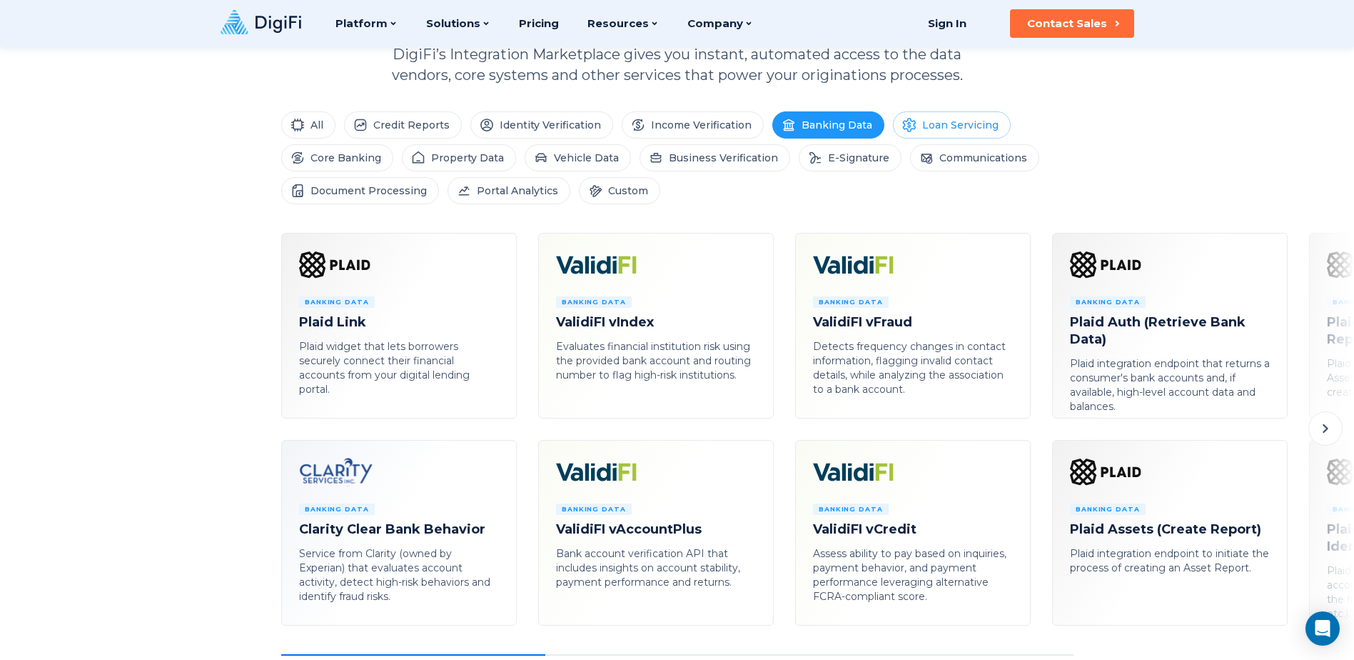
click at [951, 126] on li "Loan Servicing" at bounding box center [952, 124] width 118 height 27
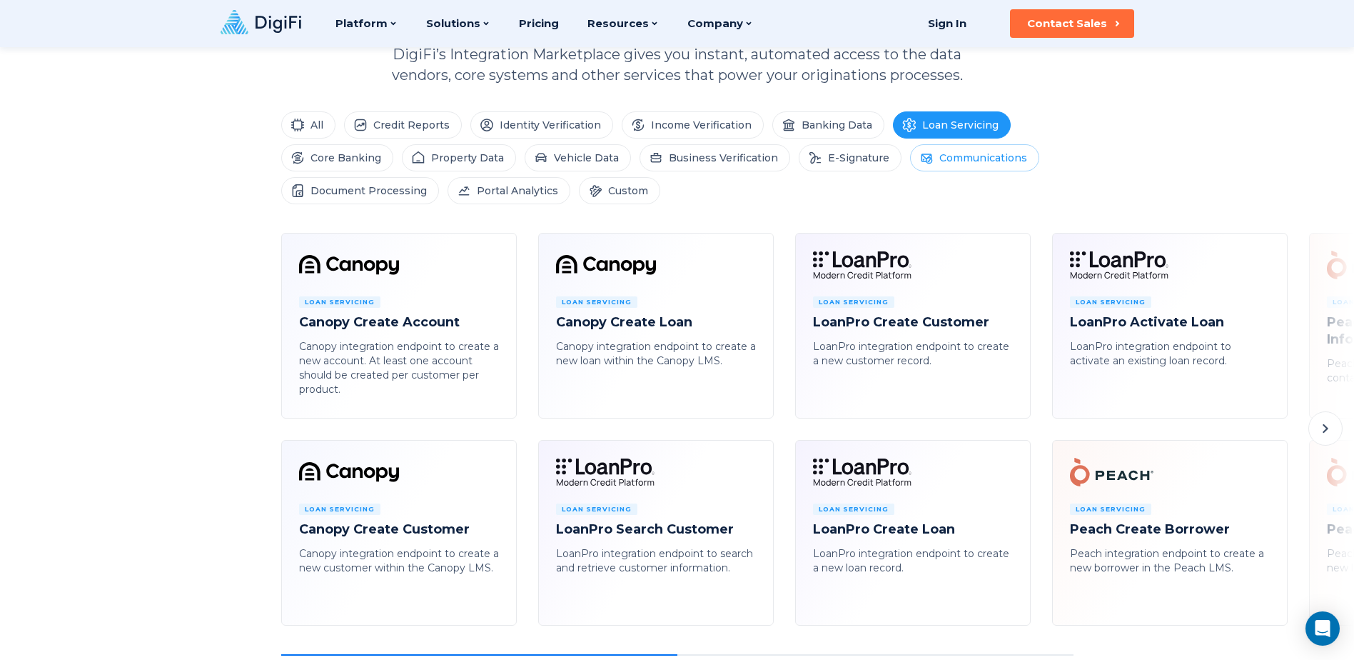
click at [949, 151] on li "Communications" at bounding box center [974, 157] width 129 height 27
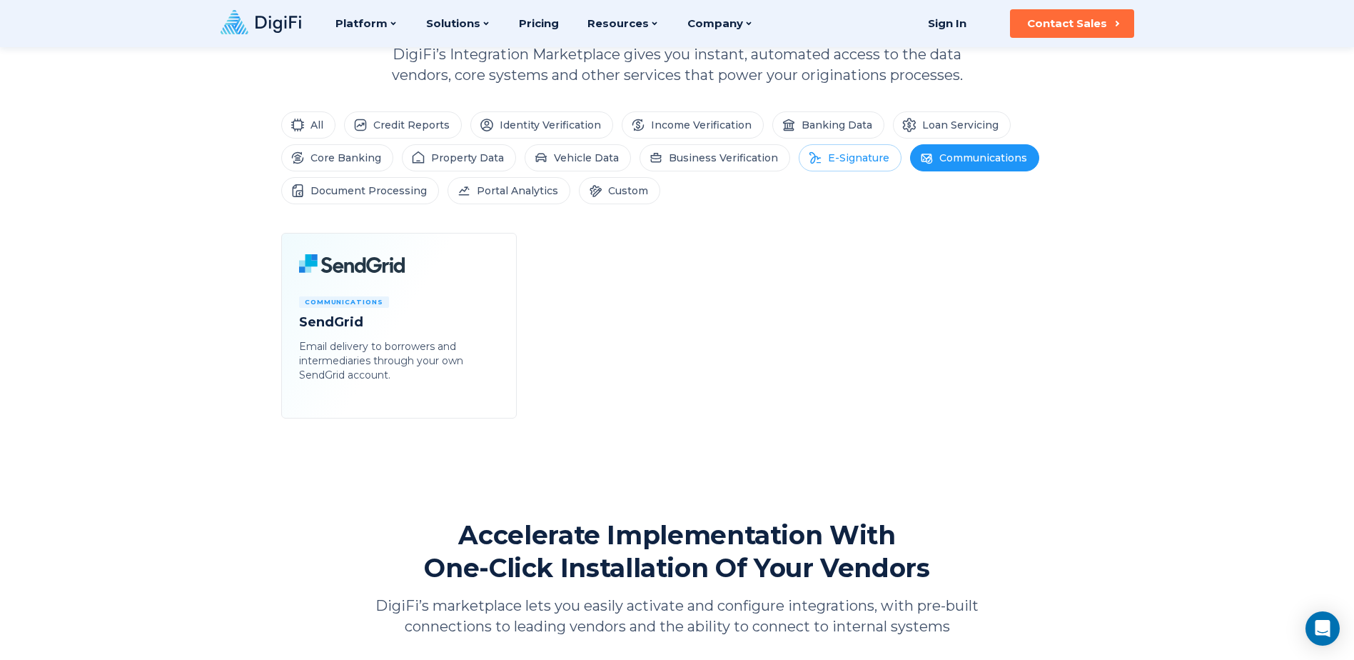
click at [863, 163] on li "E-Signature" at bounding box center [850, 157] width 103 height 27
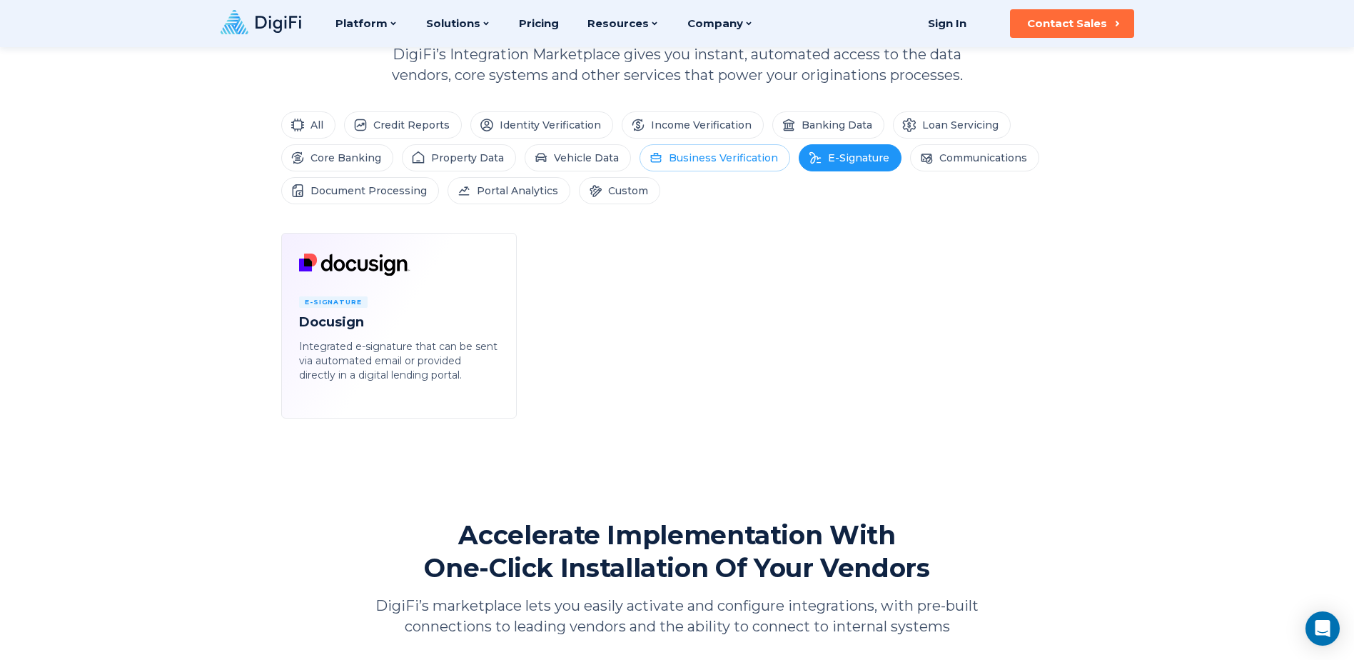
click at [694, 161] on li "Business Verification" at bounding box center [715, 157] width 151 height 27
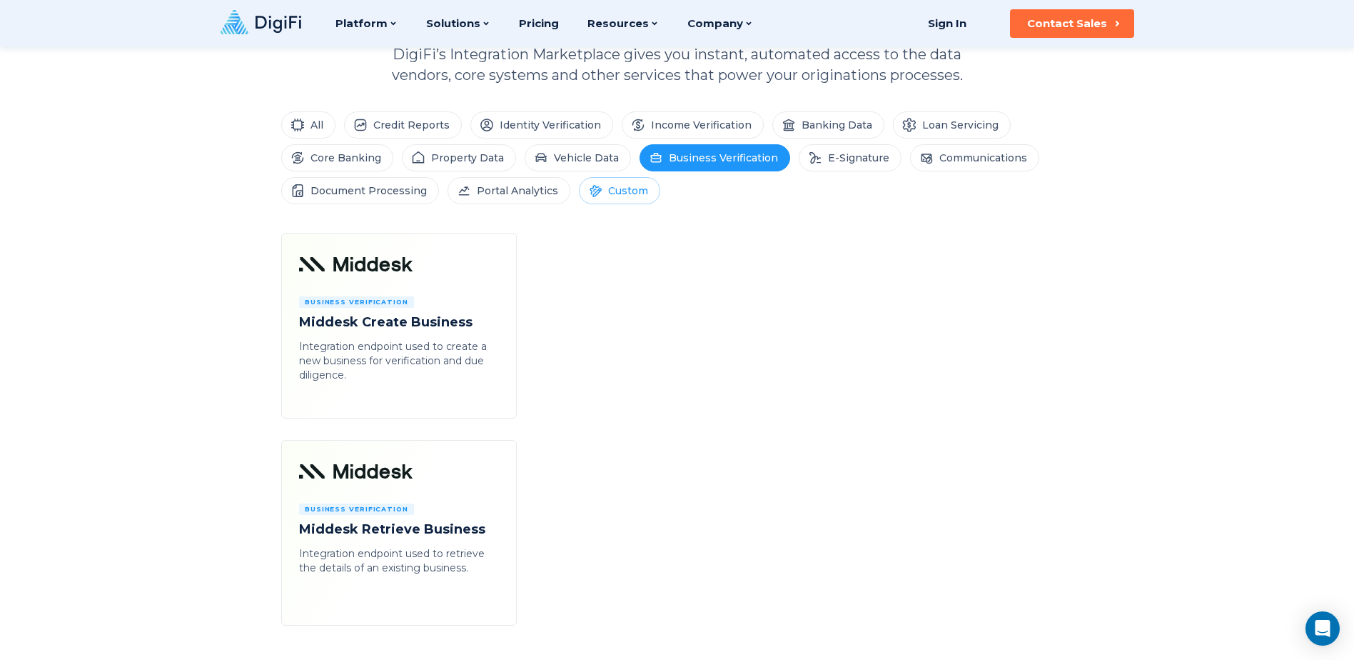
click at [615, 188] on li "Custom" at bounding box center [619, 190] width 81 height 27
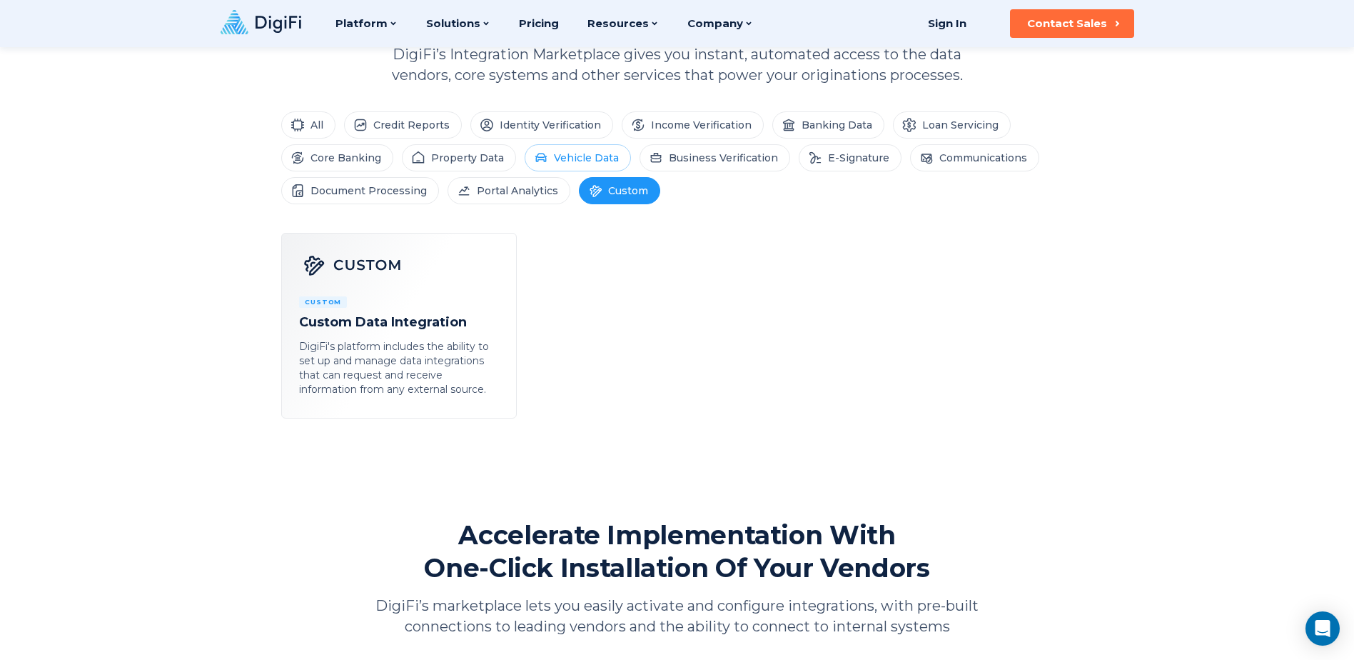
click at [582, 158] on li "Vehicle Data" at bounding box center [578, 157] width 106 height 27
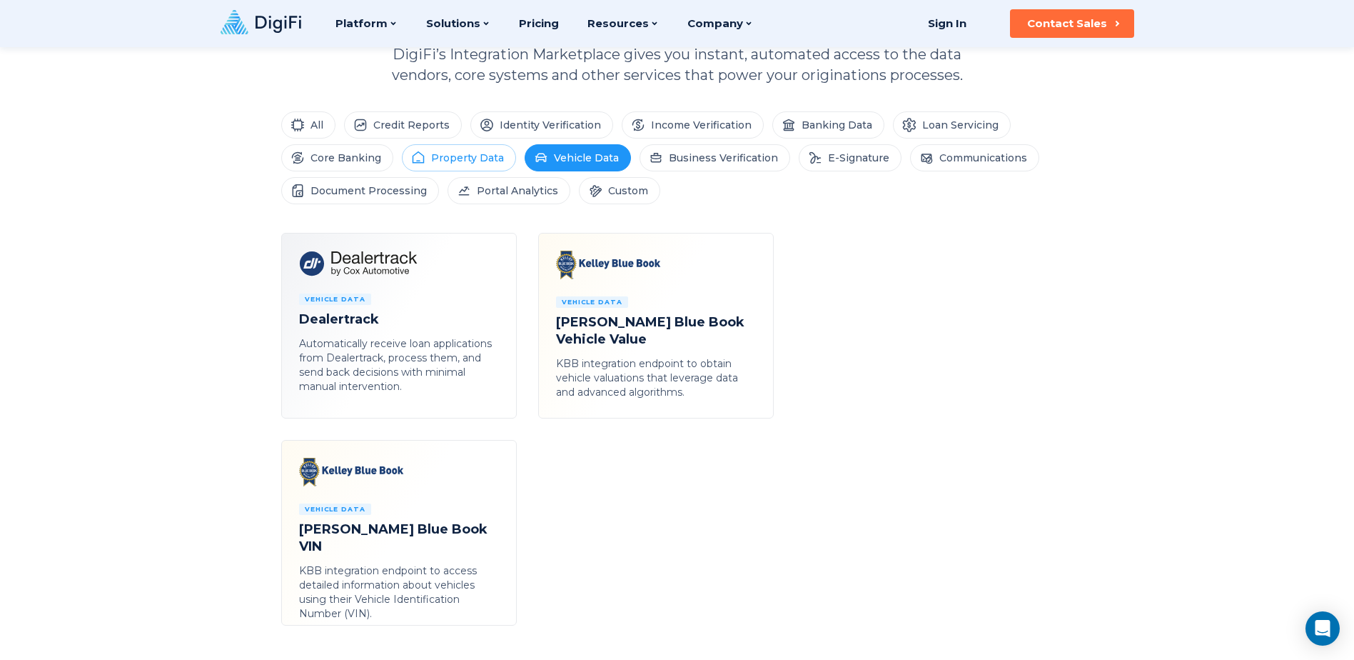
click at [444, 157] on li "Property Data" at bounding box center [459, 157] width 114 height 27
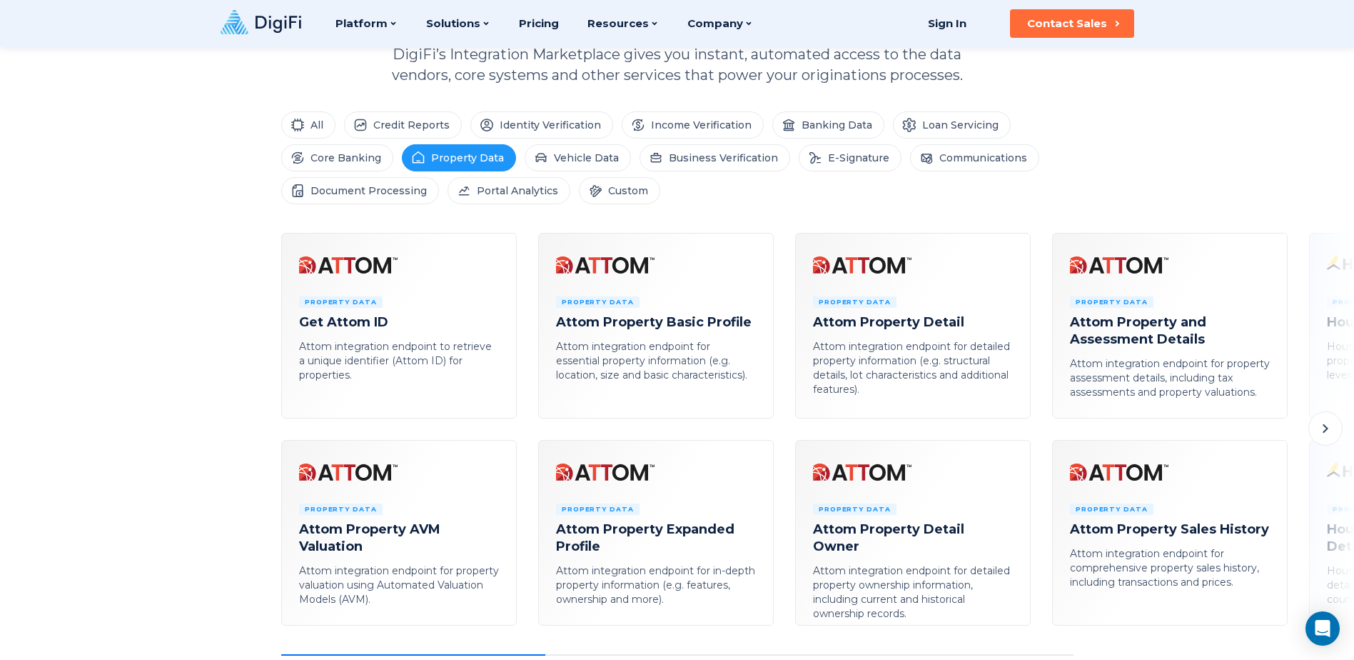
click at [1330, 430] on icon at bounding box center [1325, 428] width 17 height 17
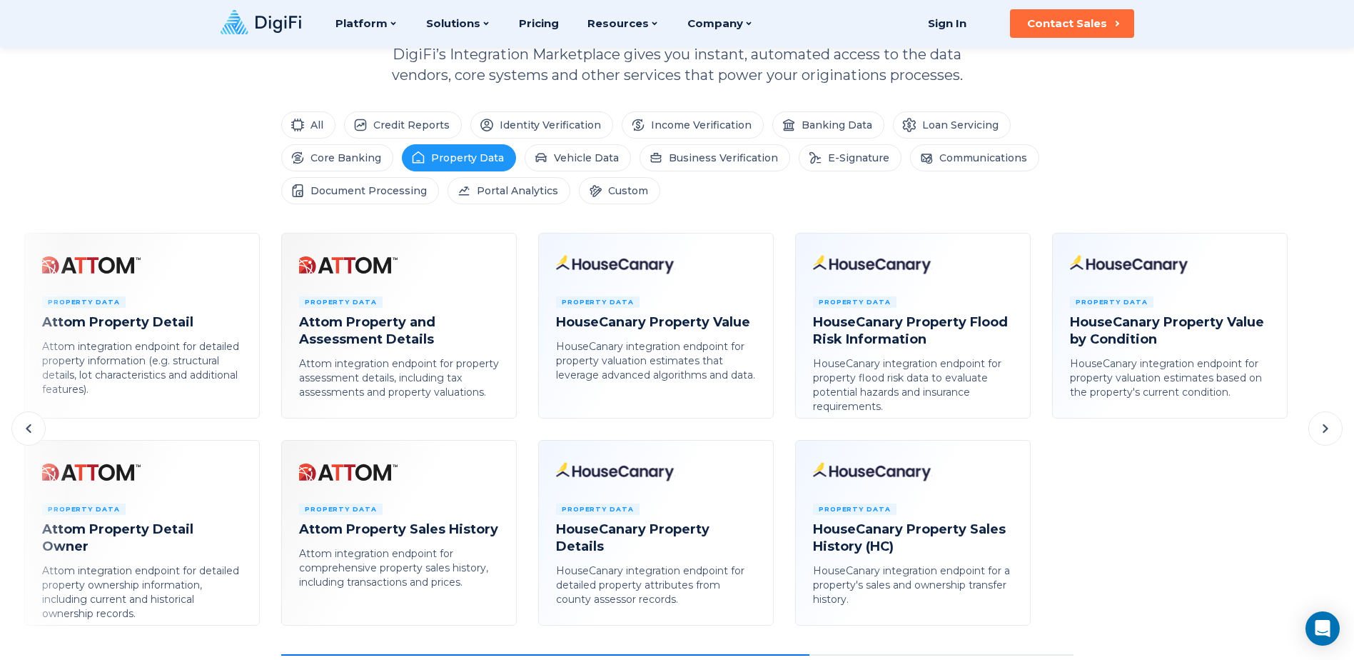
click at [37, 432] on button at bounding box center [28, 428] width 34 height 34
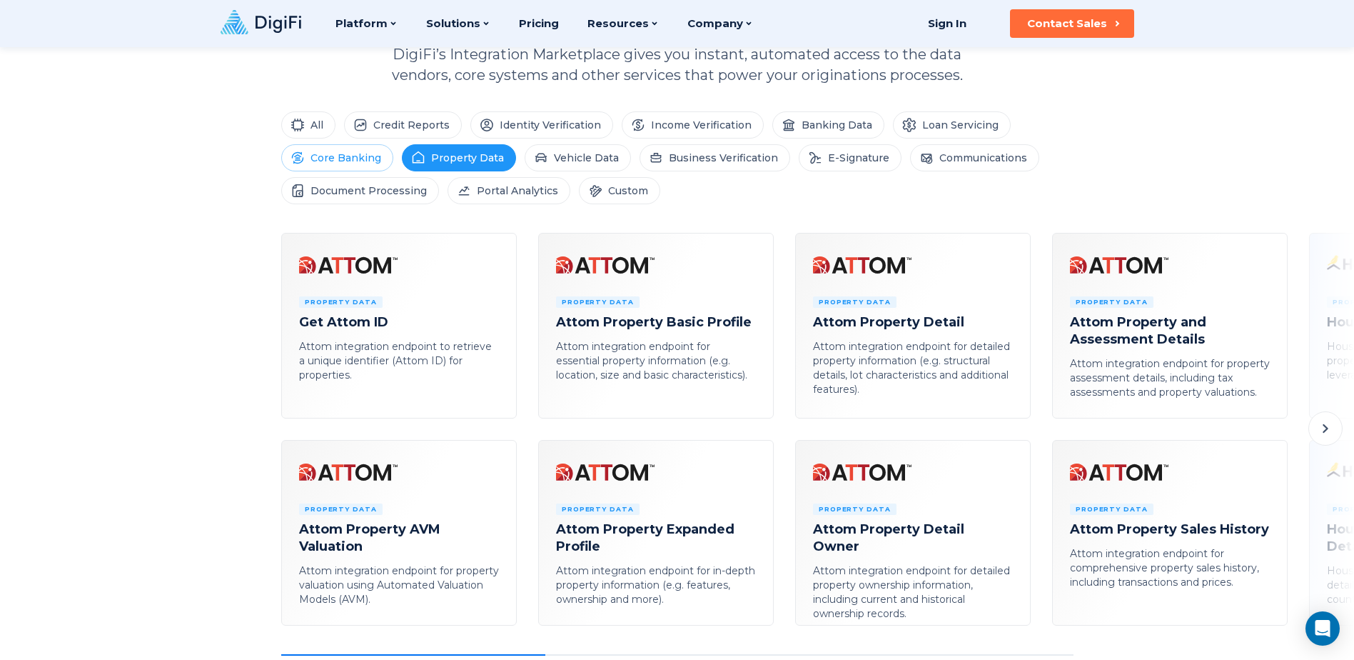
click at [353, 157] on li "Core Banking" at bounding box center [337, 157] width 112 height 27
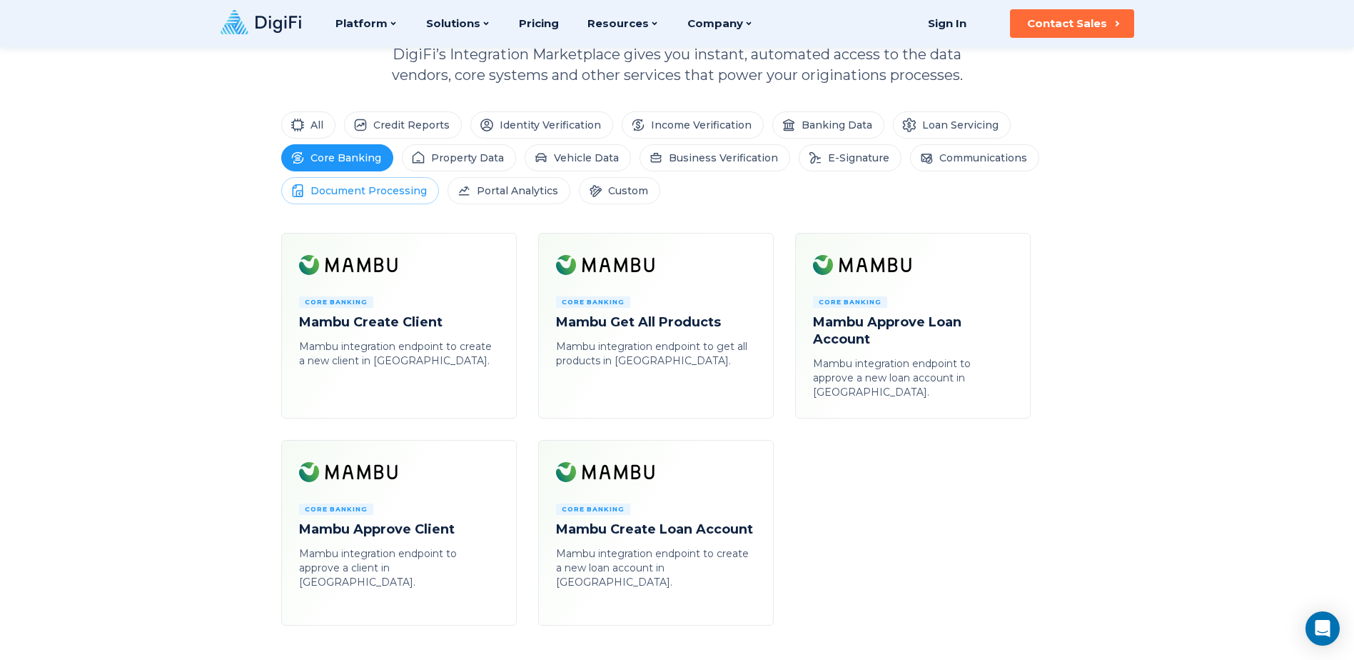
click at [362, 184] on li "Document Processing" at bounding box center [360, 190] width 158 height 27
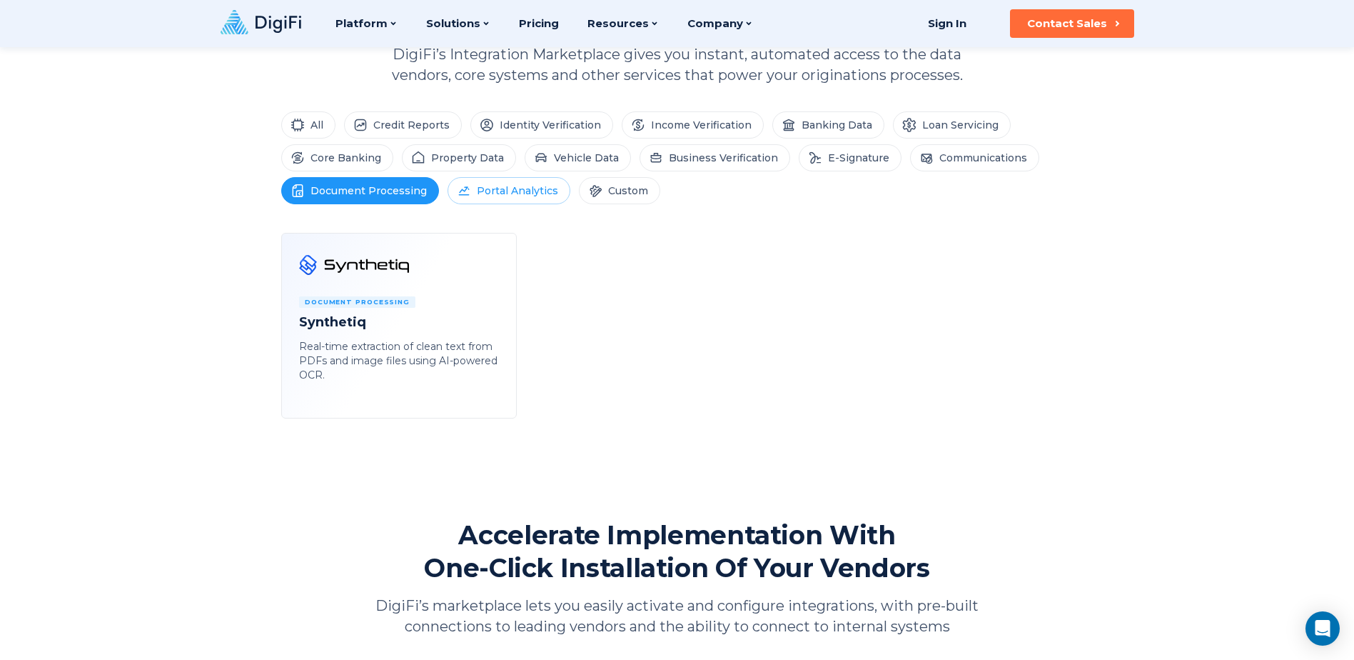
click at [504, 193] on li "Portal Analytics" at bounding box center [509, 190] width 123 height 27
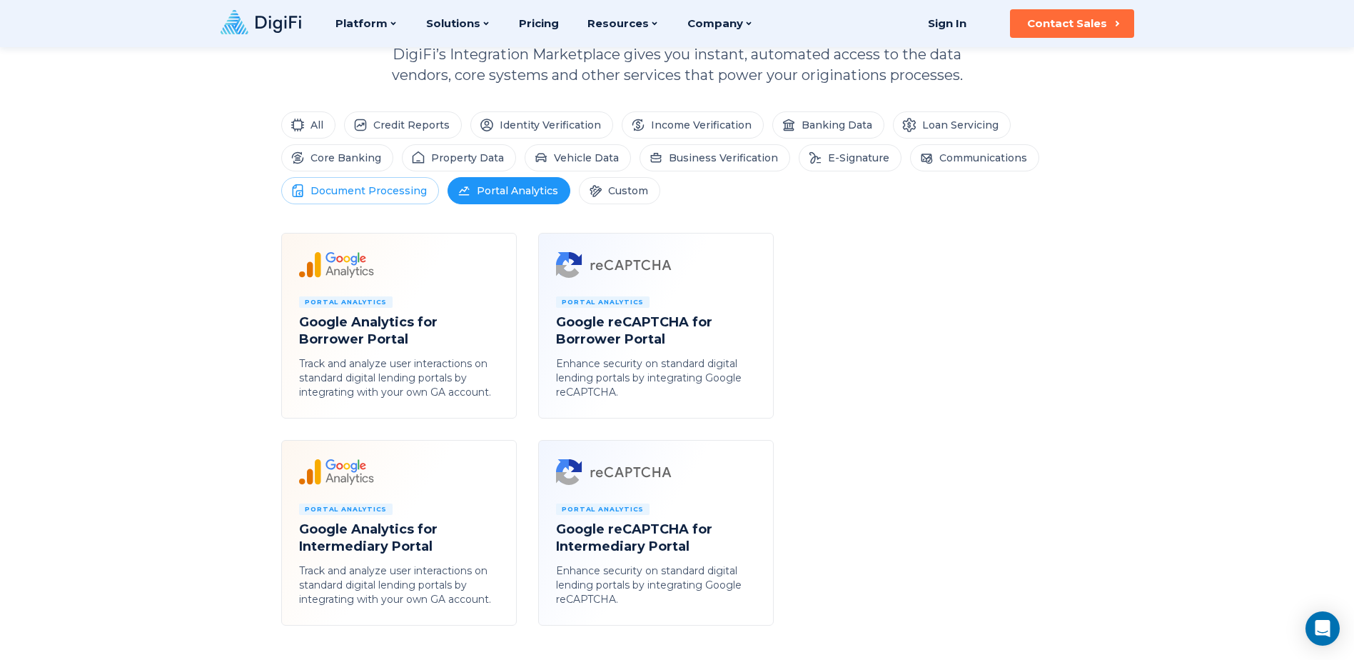
click at [393, 184] on li "Document Processing" at bounding box center [360, 190] width 158 height 27
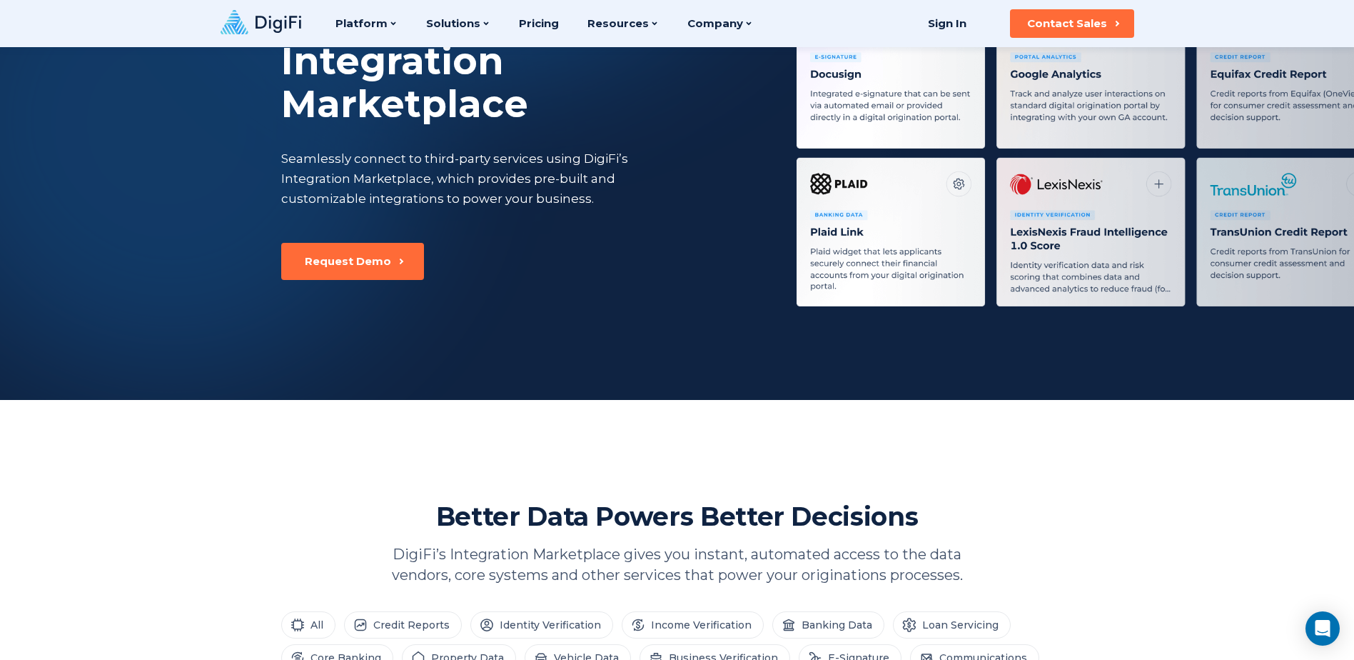
scroll to position [0, 0]
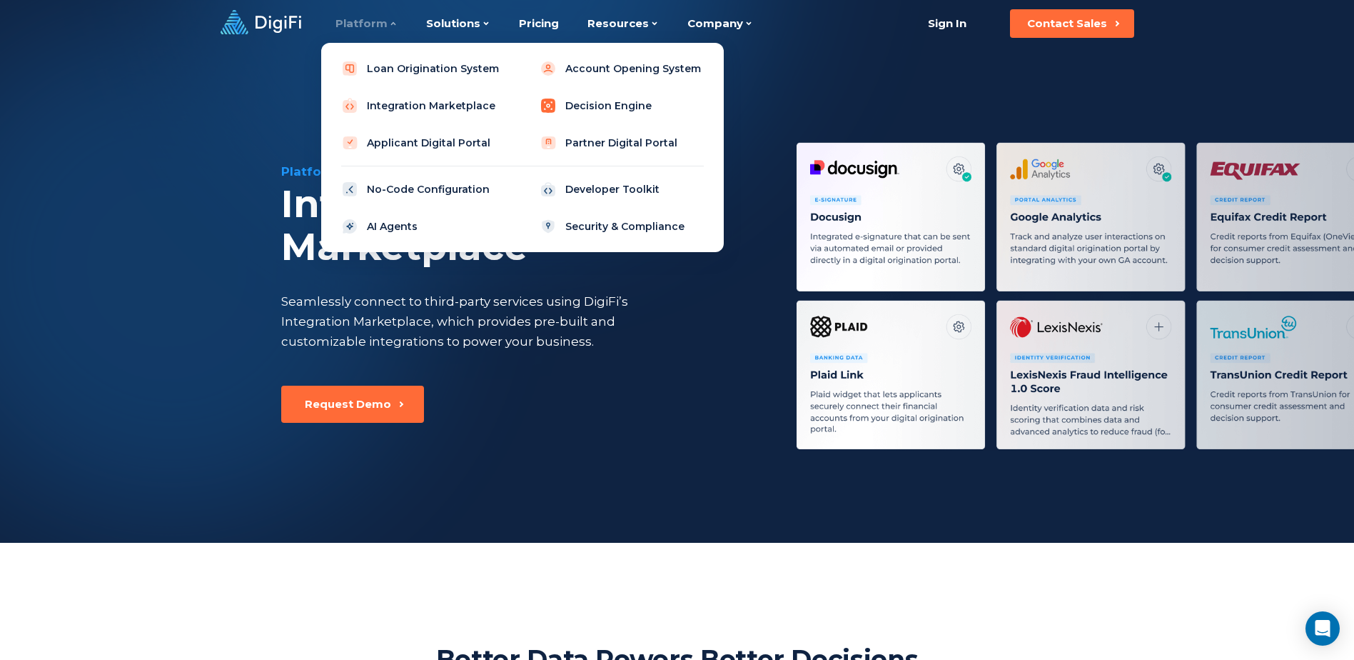
click at [599, 101] on link "Decision Engine" at bounding box center [621, 105] width 181 height 29
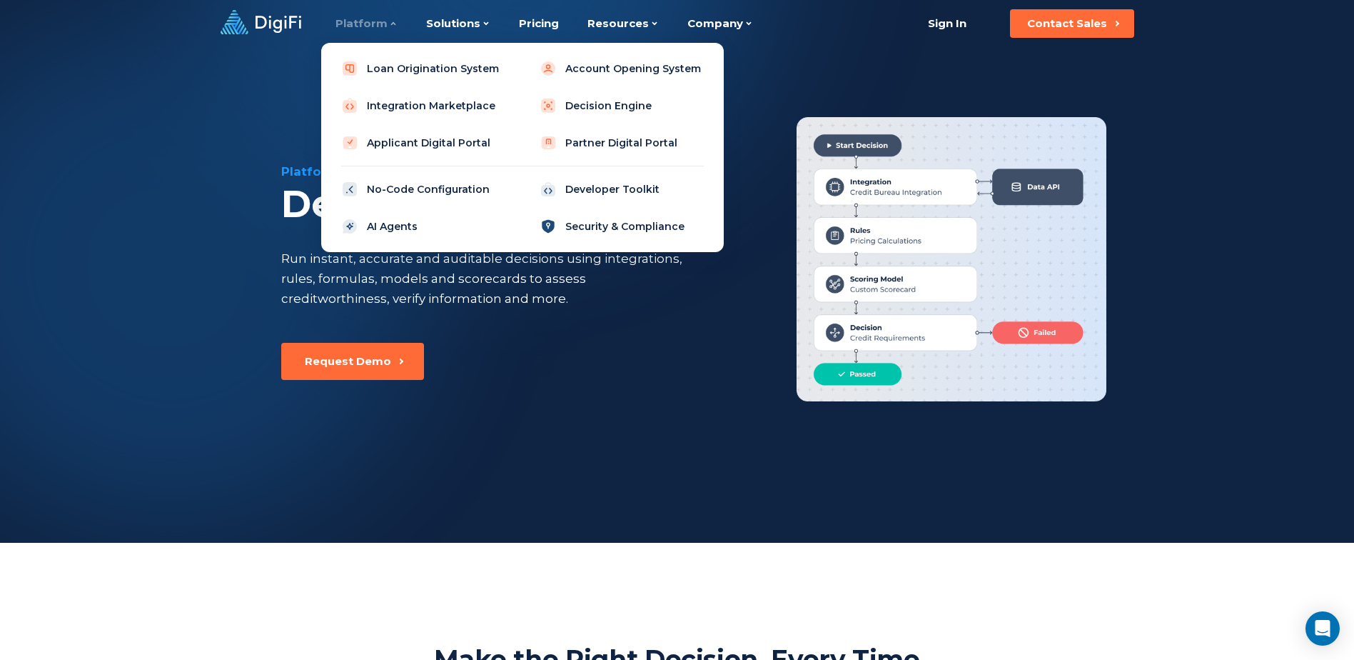
click at [611, 228] on link "Security & Compliance" at bounding box center [621, 226] width 181 height 29
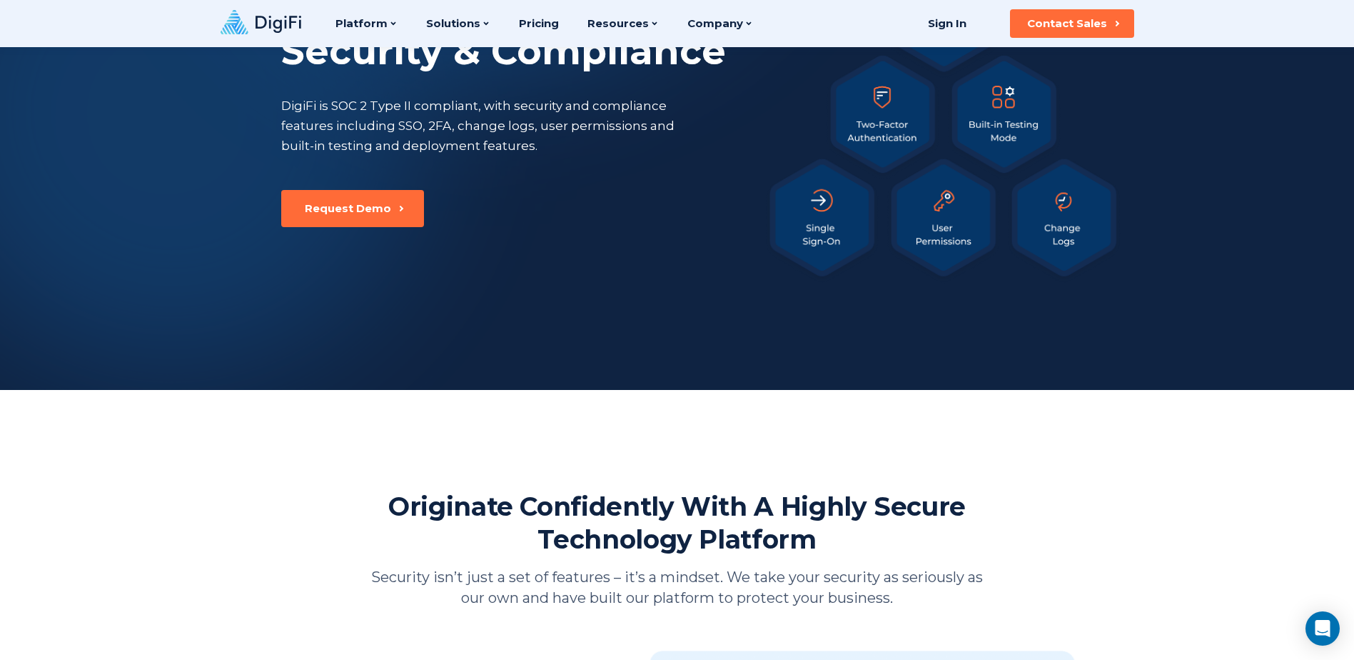
scroll to position [143, 0]
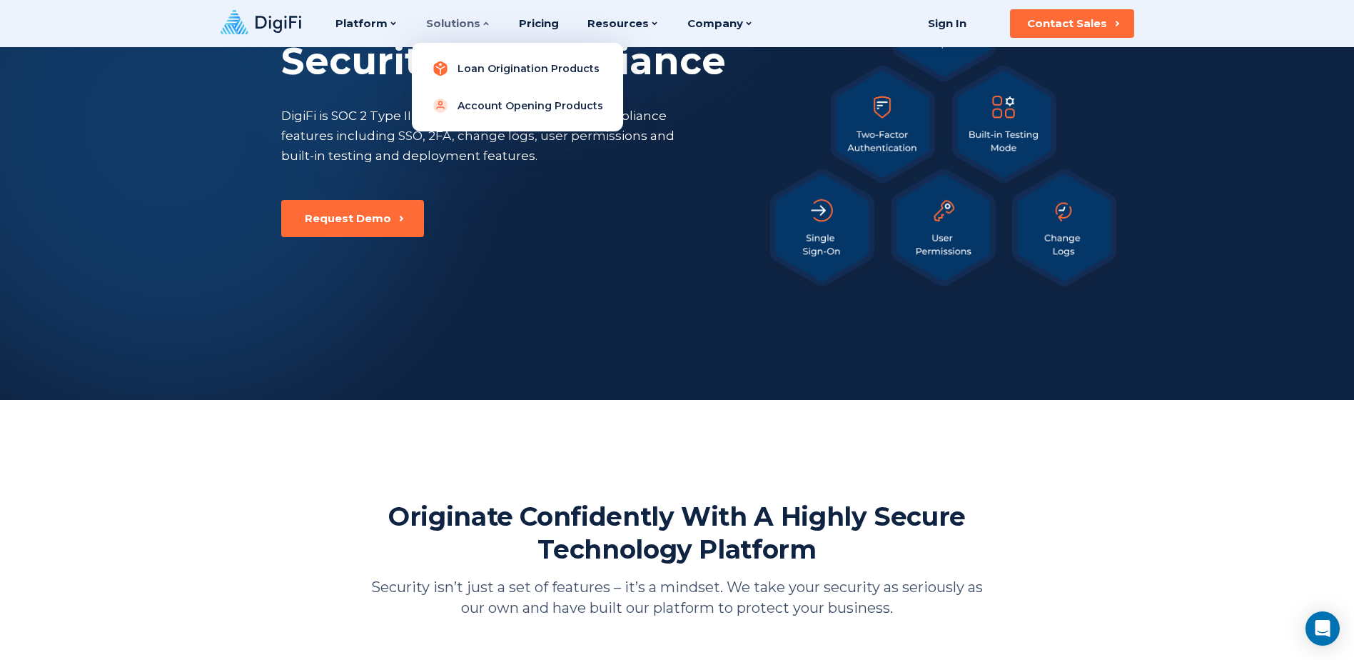
click at [476, 68] on link "Loan Origination Products" at bounding box center [517, 68] width 188 height 29
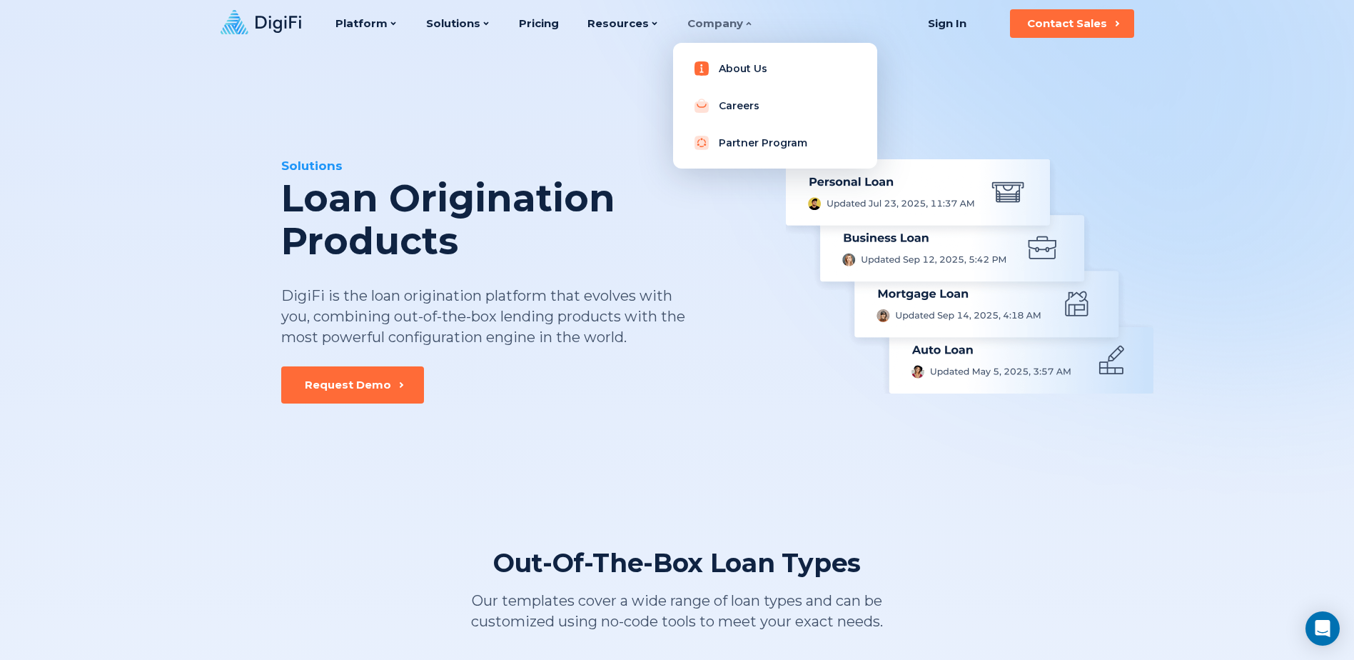
click at [724, 66] on link "About Us" at bounding box center [775, 68] width 181 height 29
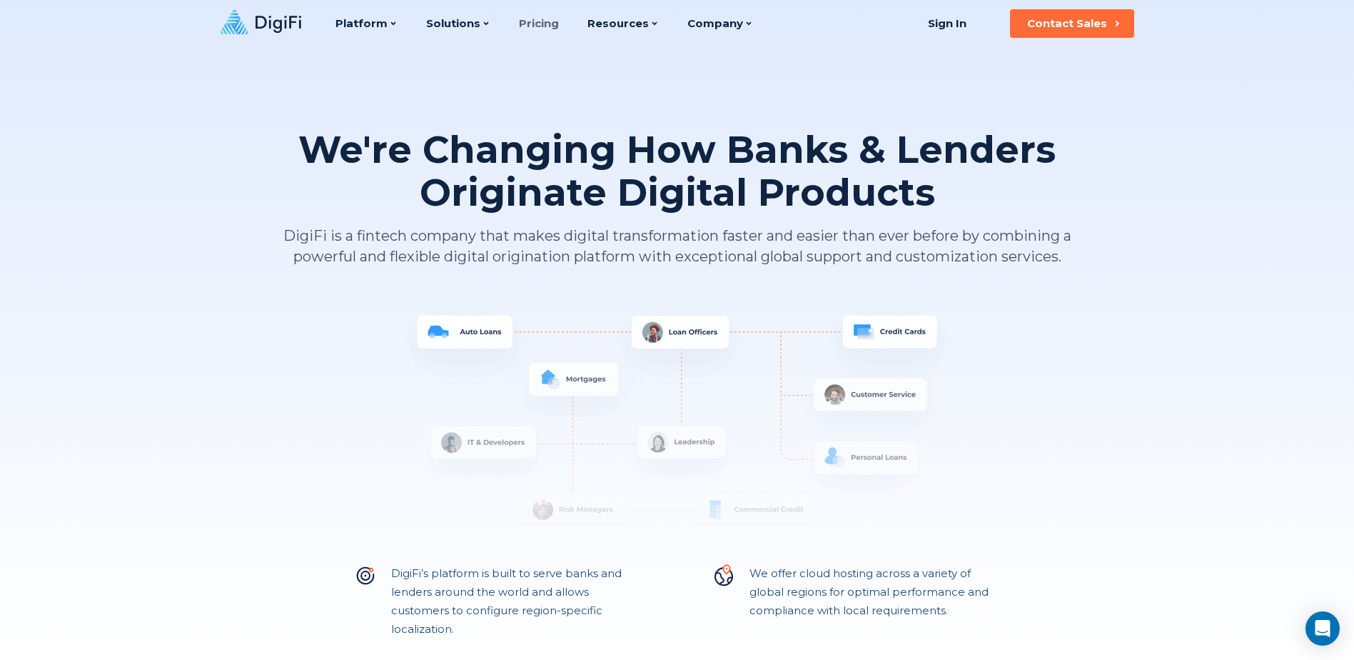
click at [533, 19] on link "Pricing" at bounding box center [539, 23] width 40 height 47
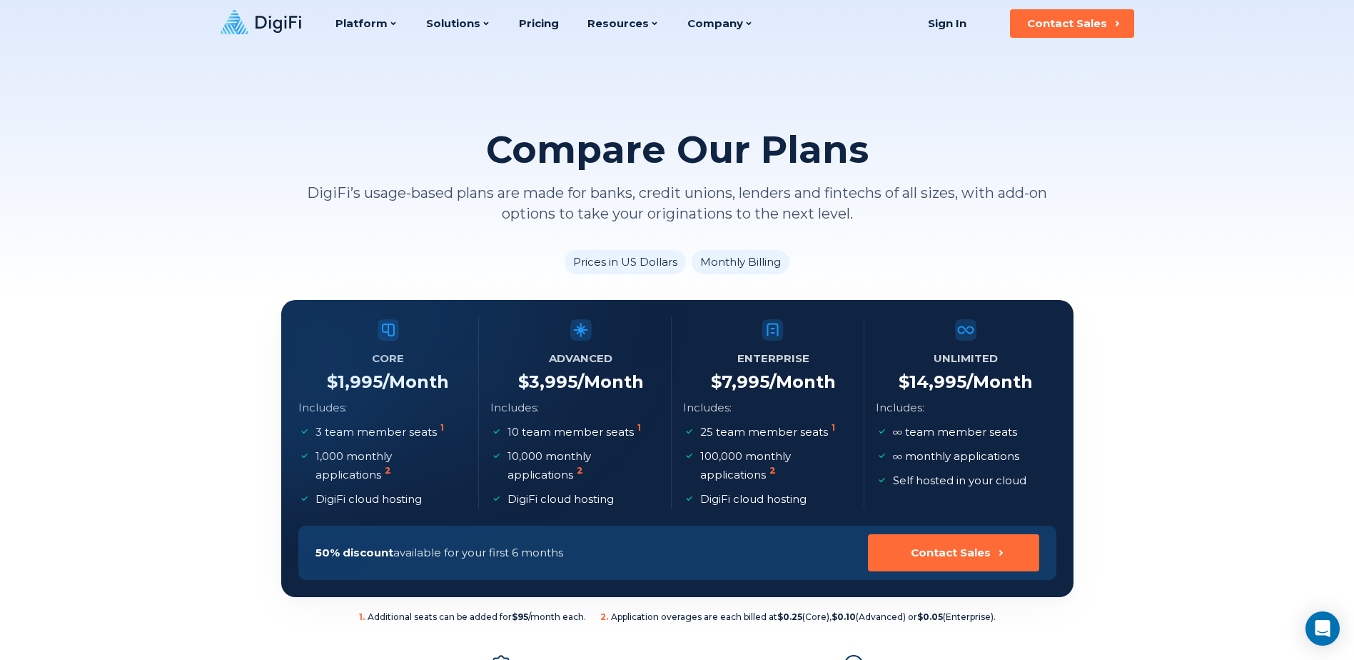
drag, startPoint x: 256, startPoint y: 1, endPoint x: 119, endPoint y: 124, distance: 184.5
click at [119, 124] on div "Compare Our Plans DigiFi’s usage-based plans are made for banks, credit unions,…" at bounding box center [677, 150] width 1354 height 300
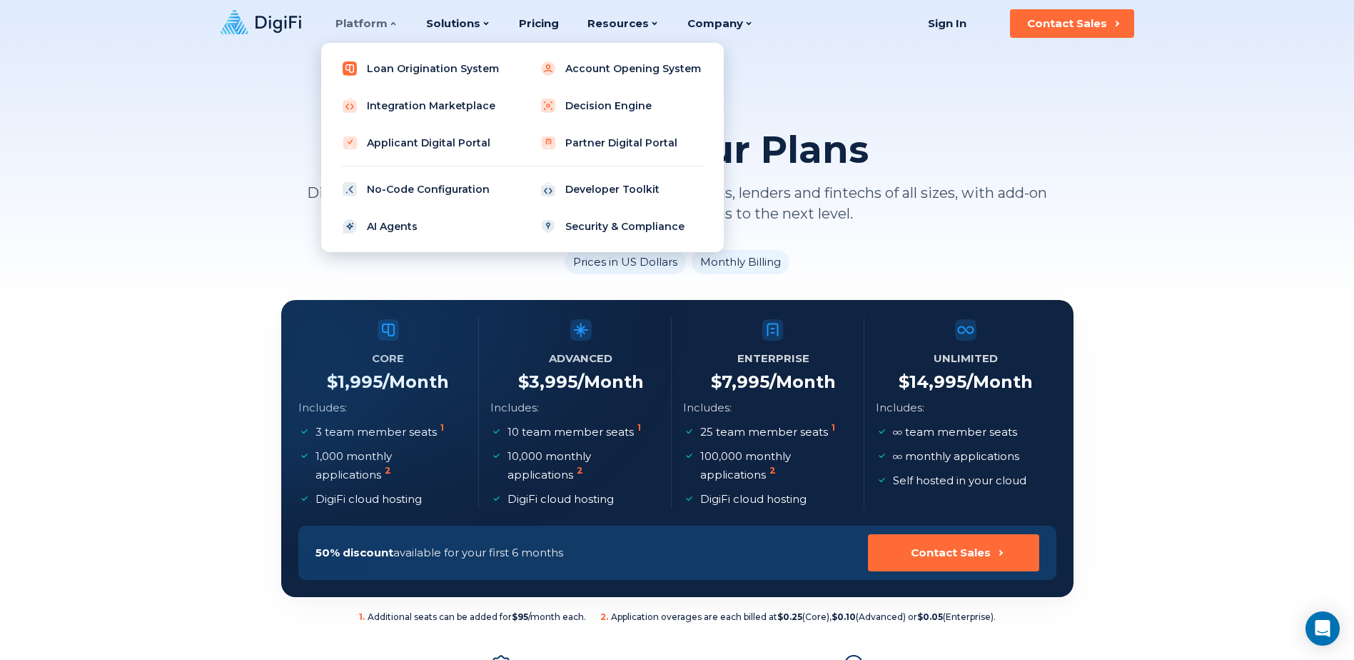
click at [400, 63] on link "Loan Origination System" at bounding box center [423, 68] width 181 height 29
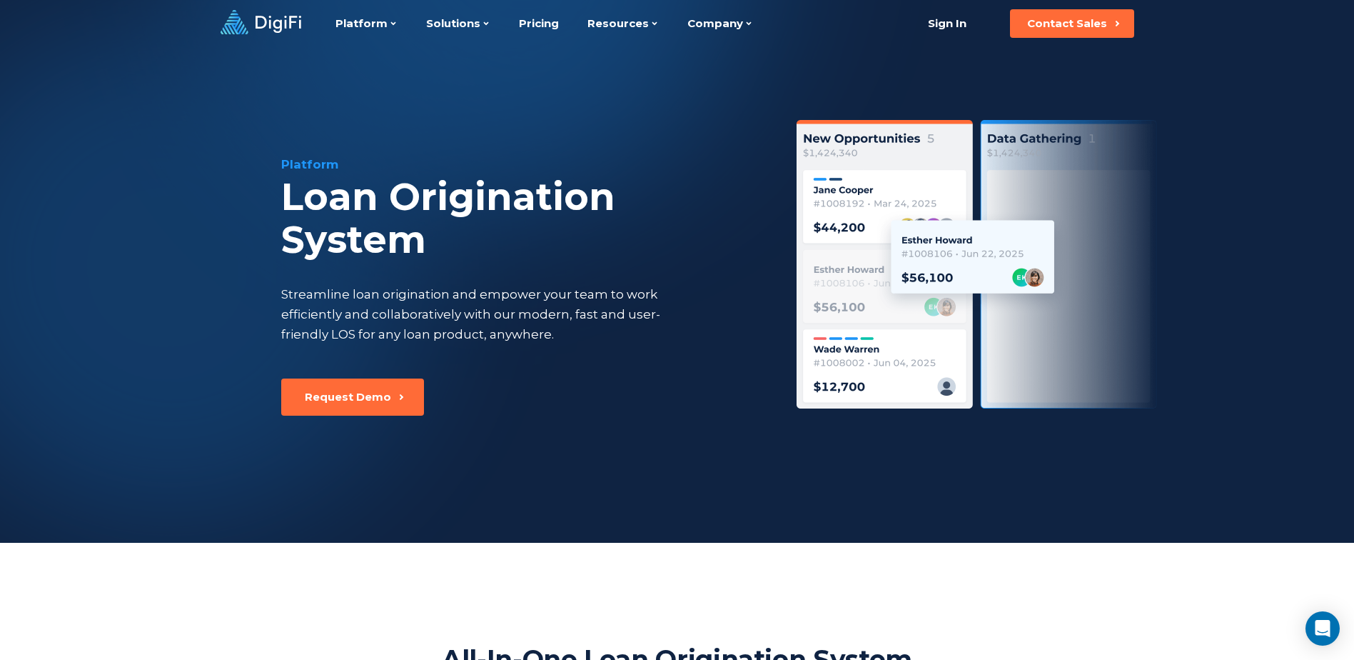
click at [278, 23] on icon at bounding box center [261, 22] width 81 height 24
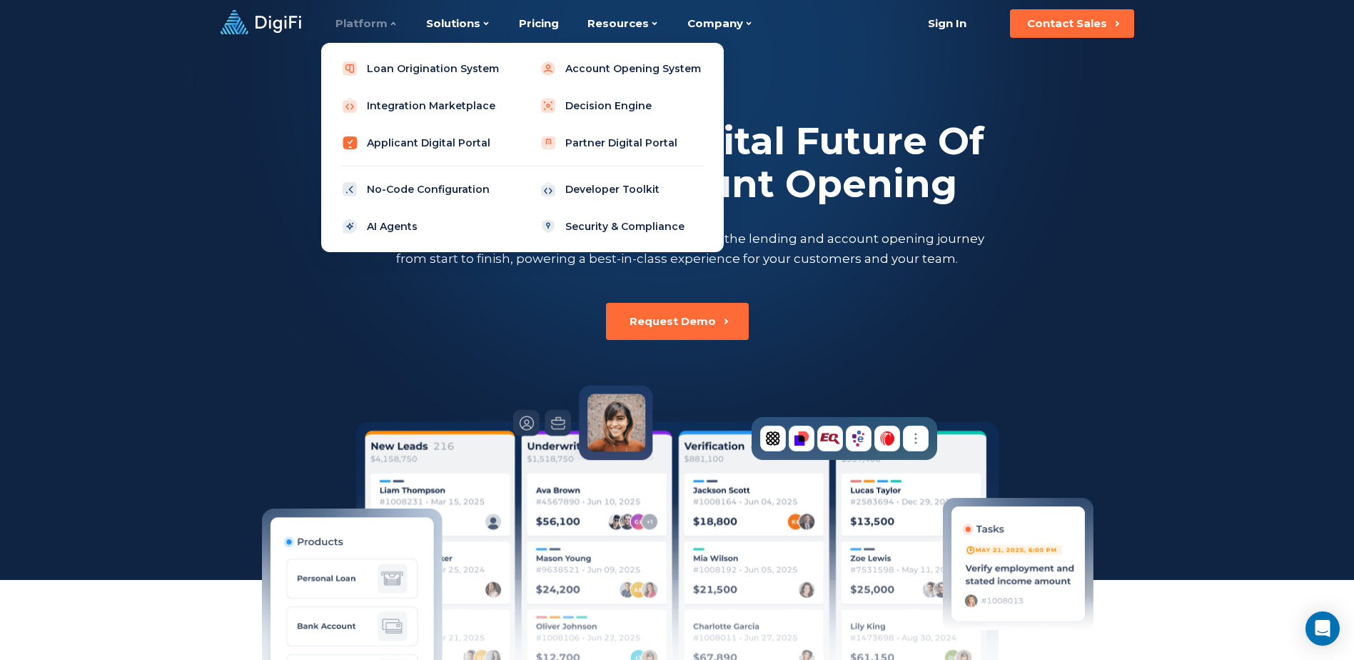
click at [428, 143] on link "Applicant Digital Portal" at bounding box center [423, 142] width 181 height 29
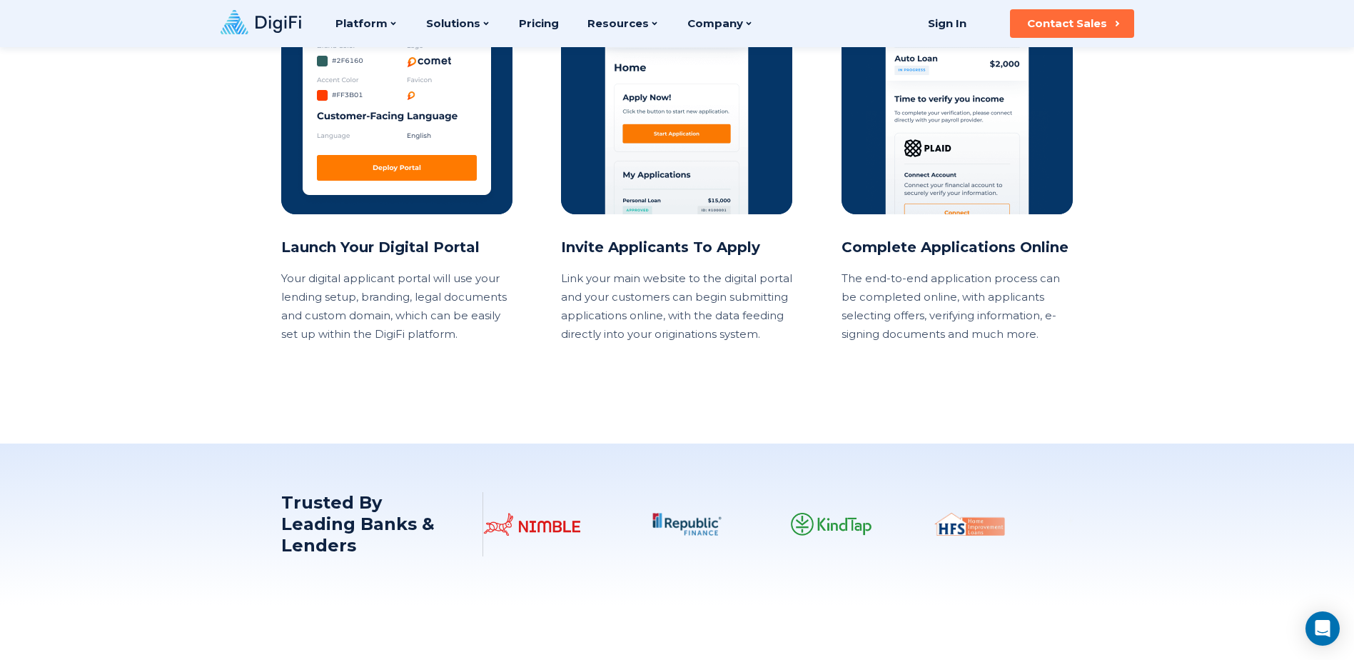
scroll to position [1356, 0]
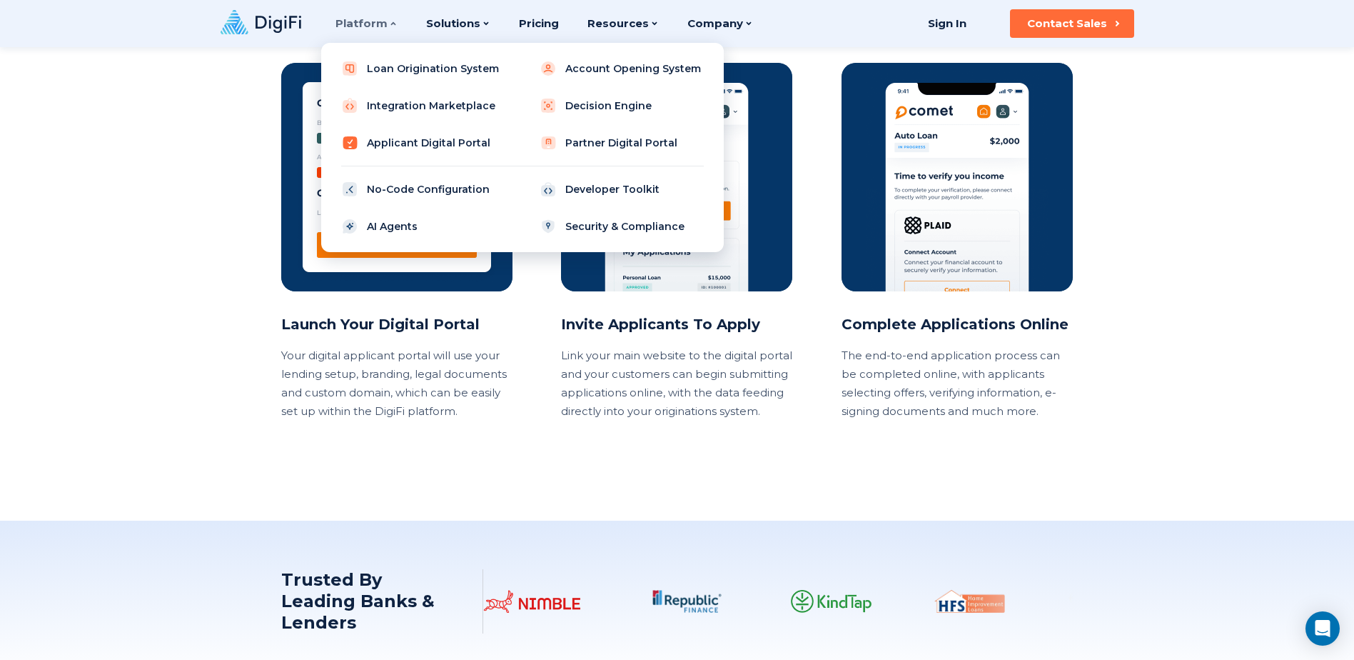
click at [403, 142] on link "Applicant Digital Portal" at bounding box center [423, 142] width 181 height 29
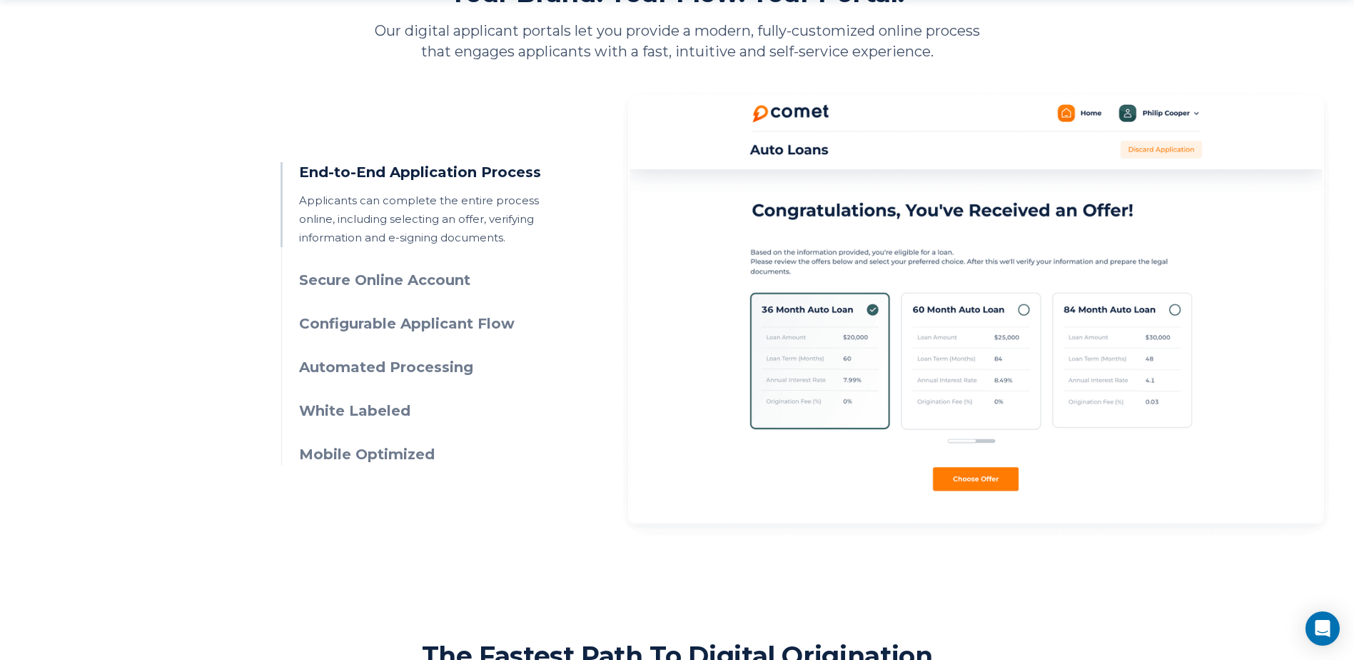
scroll to position [714, 0]
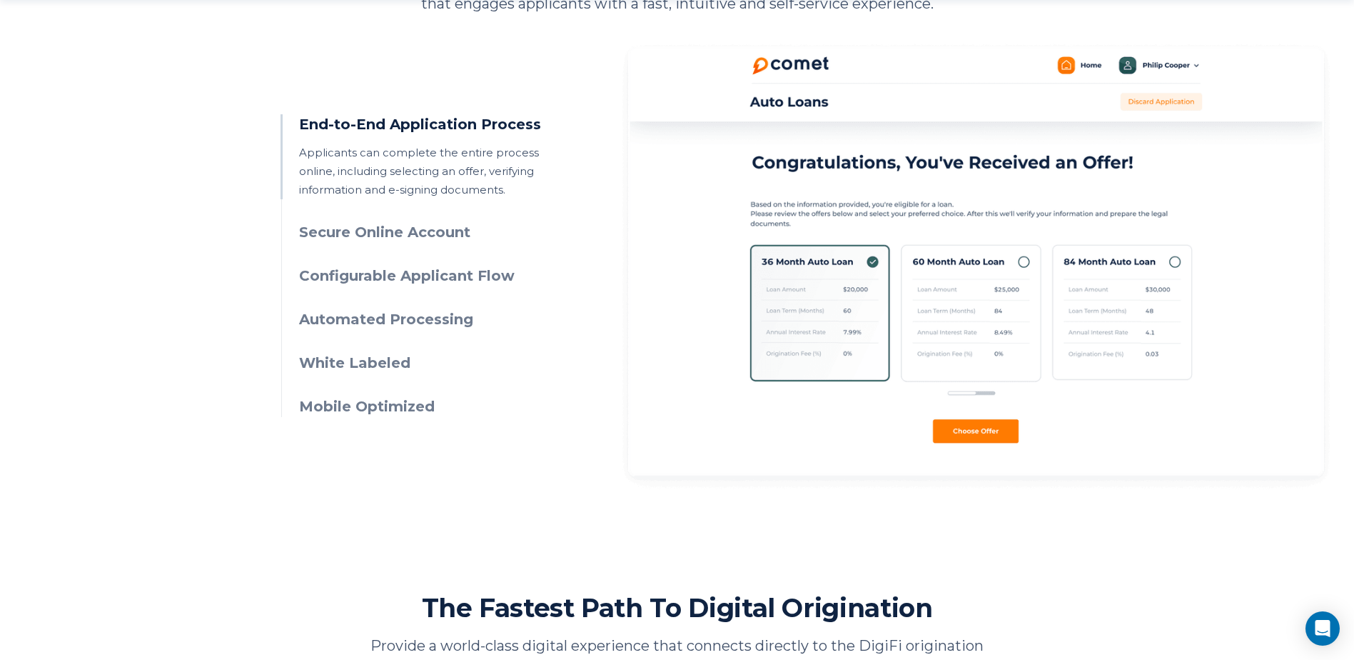
click at [337, 405] on h3 "Mobile Optimized" at bounding box center [428, 406] width 259 height 21
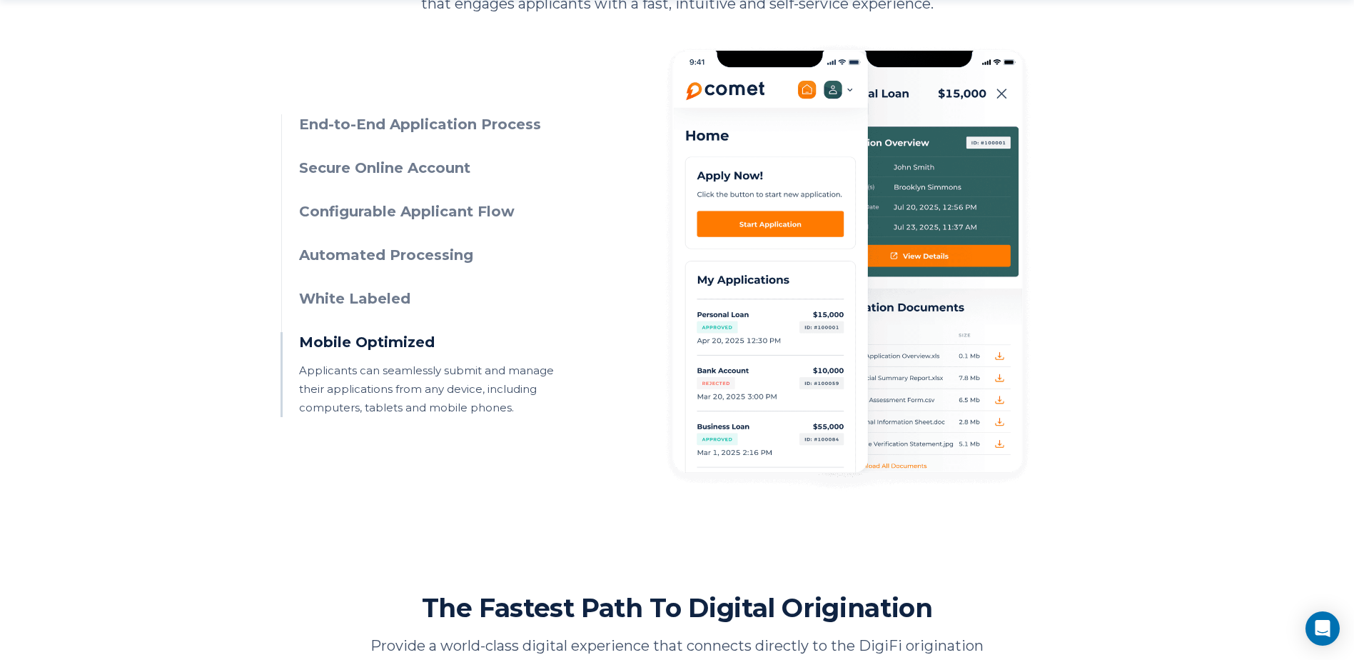
click at [355, 130] on h3 "End-to-End Application Process" at bounding box center [428, 124] width 259 height 21
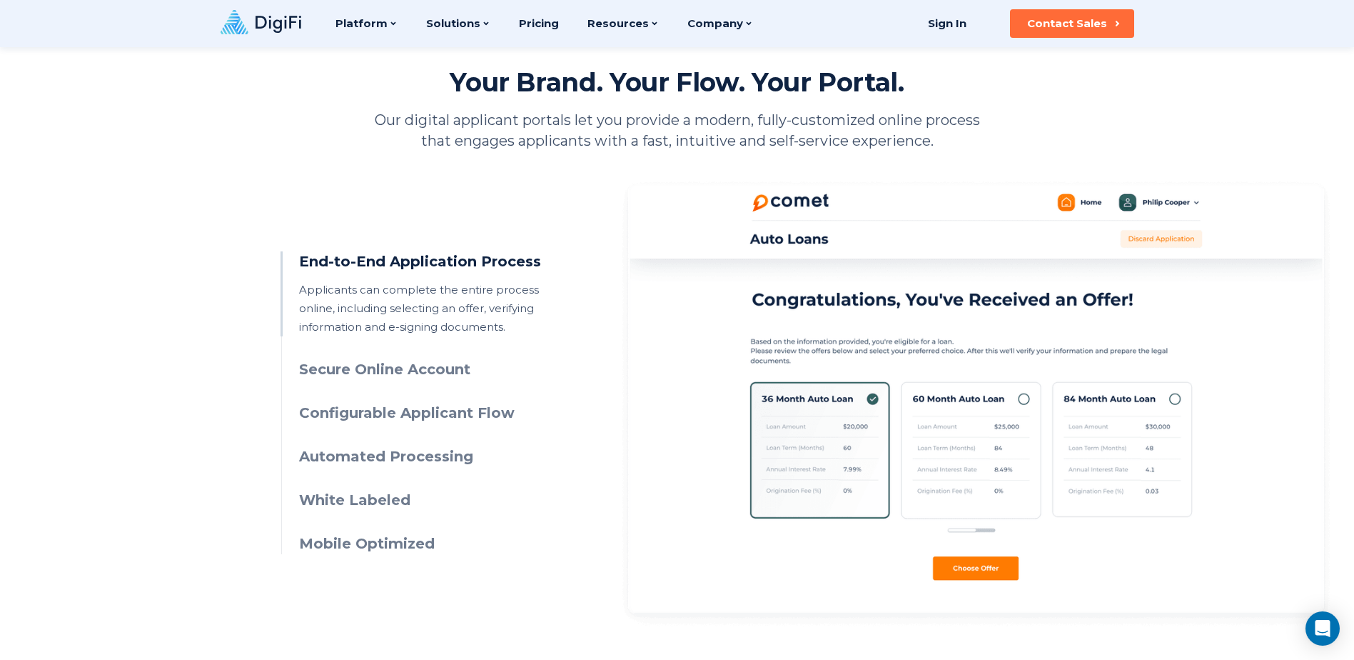
scroll to position [571, 0]
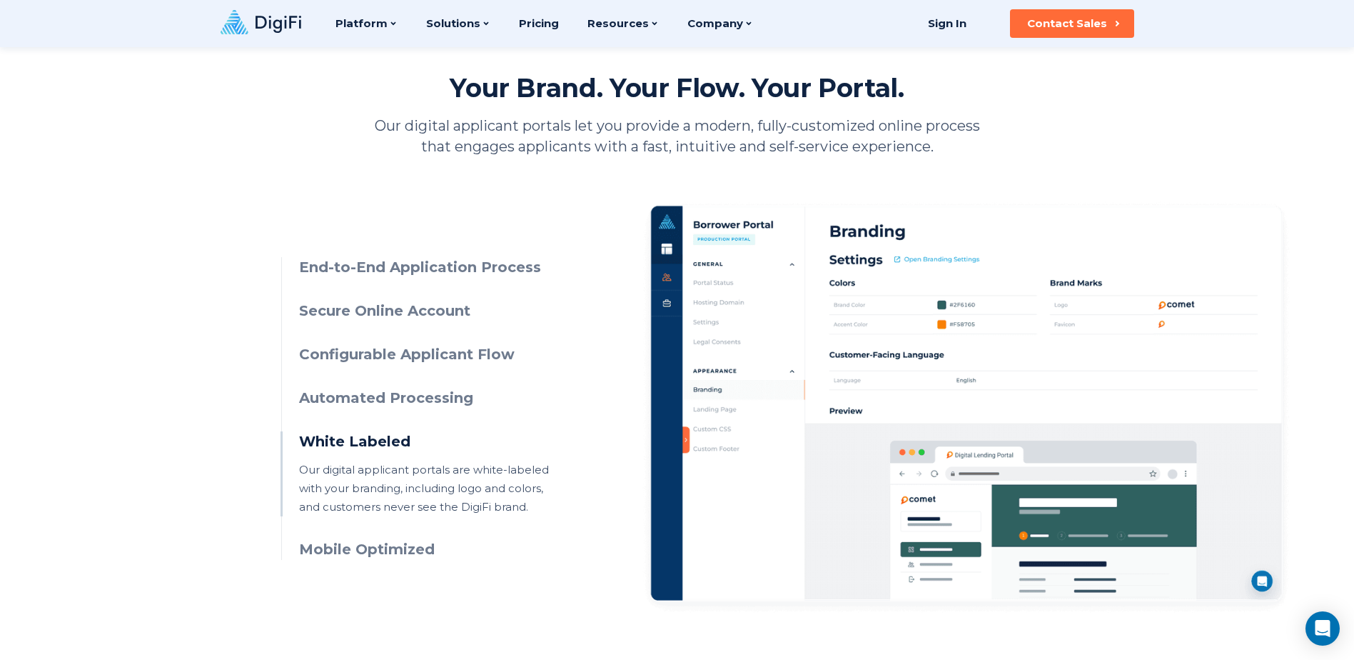
click at [365, 557] on h3 "Mobile Optimized" at bounding box center [428, 549] width 259 height 21
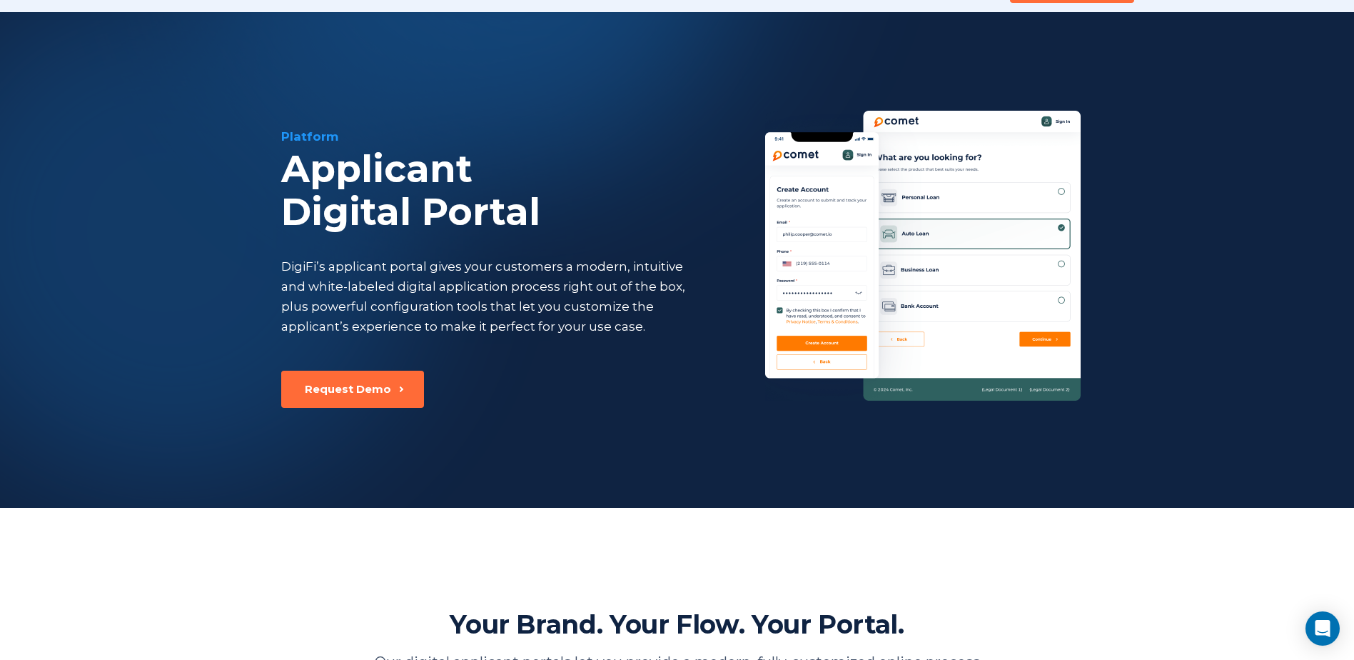
scroll to position [0, 0]
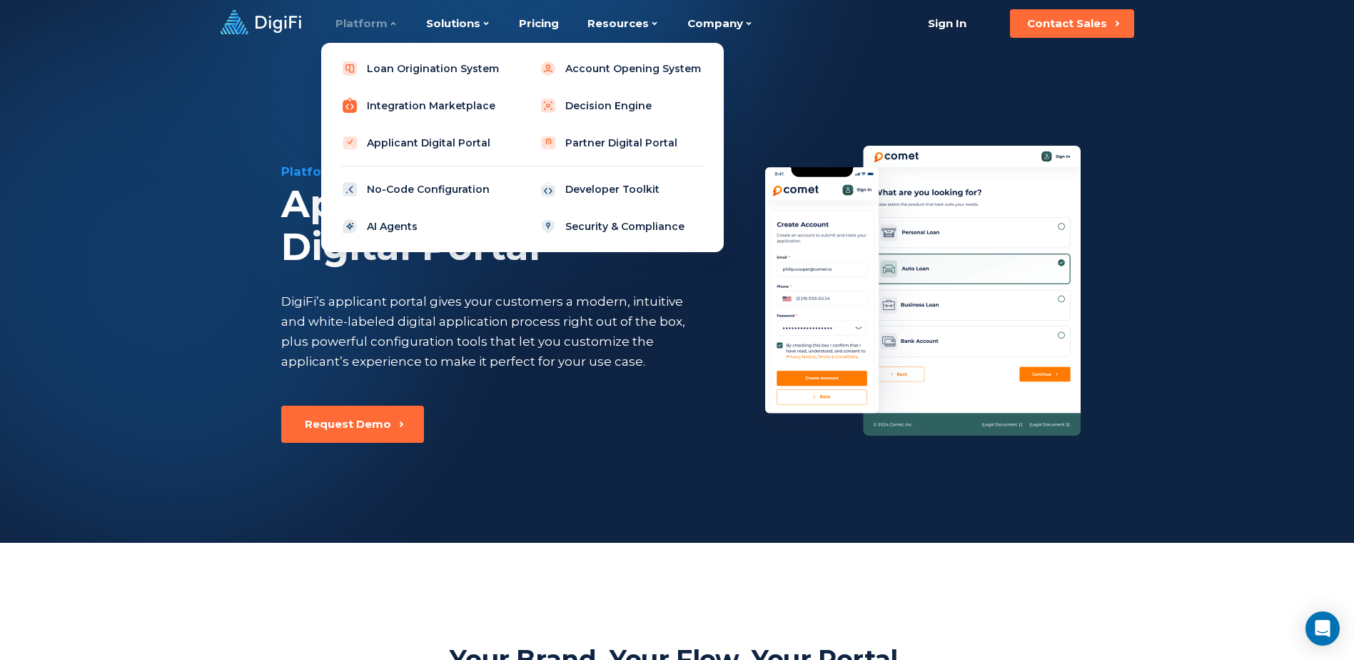
click at [460, 103] on link "Integration Marketplace" at bounding box center [423, 105] width 181 height 29
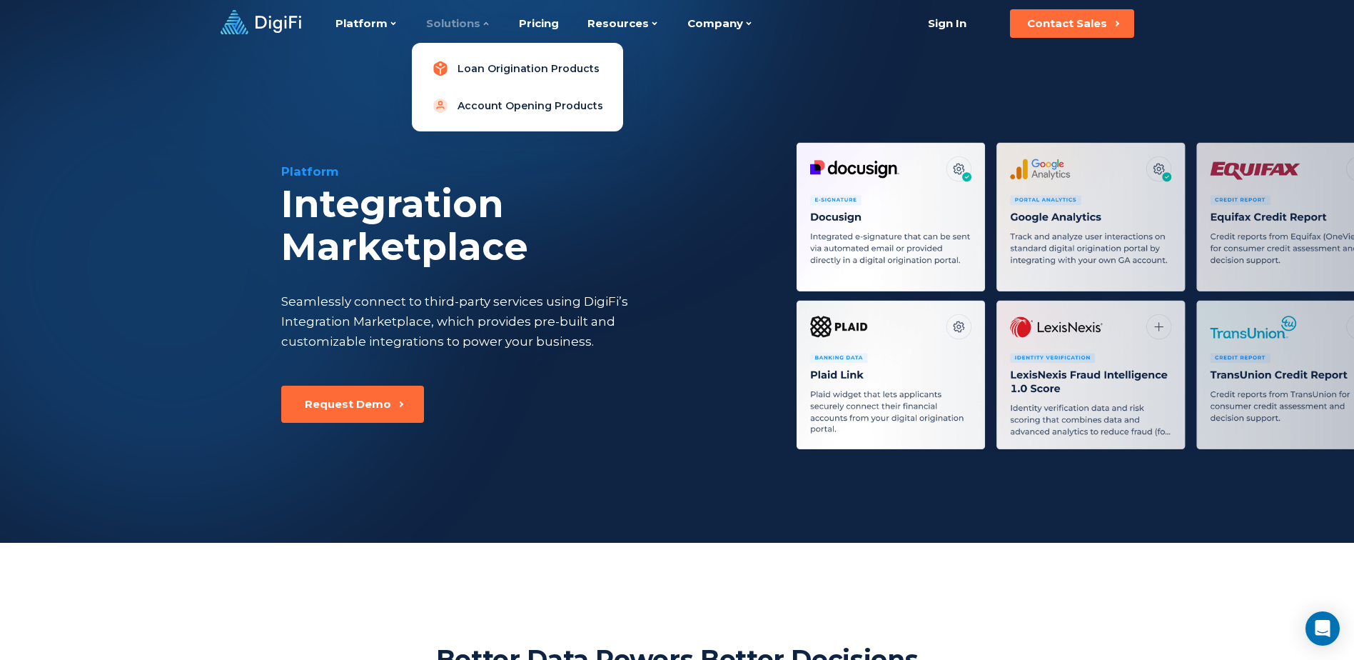
click at [471, 63] on link "Loan Origination Products" at bounding box center [517, 68] width 188 height 29
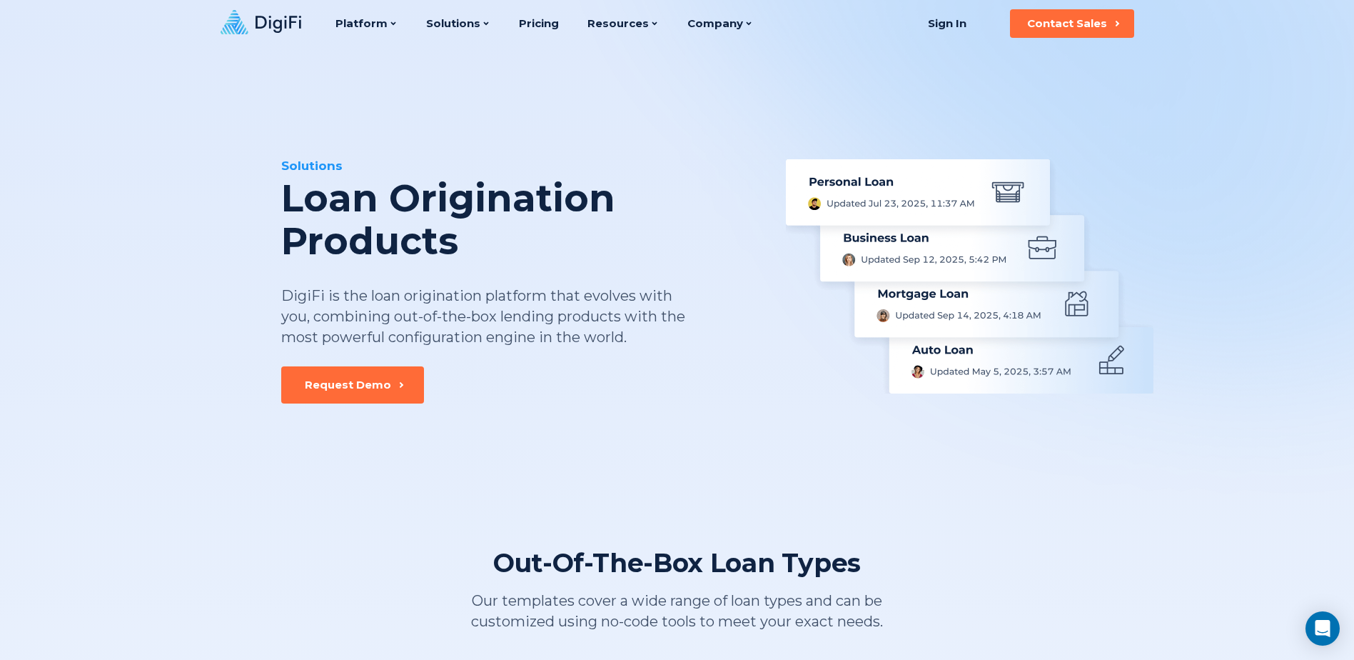
click at [281, 16] on icon at bounding box center [261, 22] width 81 height 24
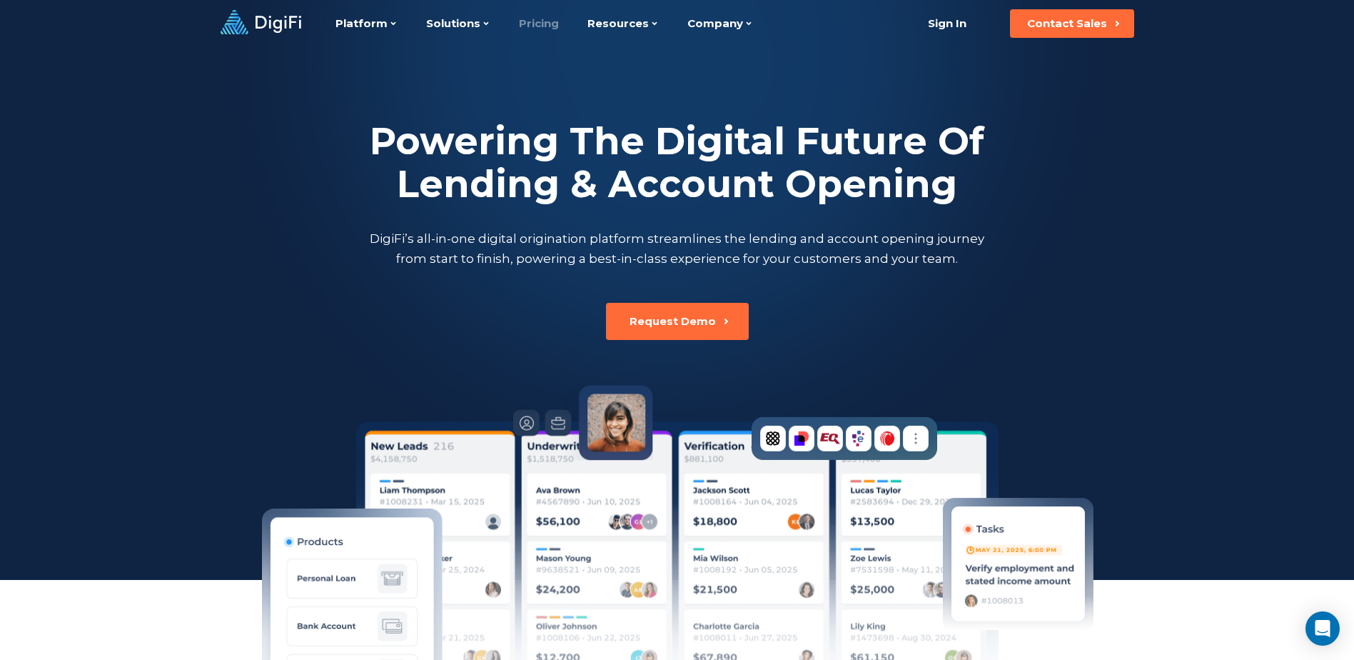
click at [541, 26] on link "Pricing" at bounding box center [539, 23] width 40 height 47
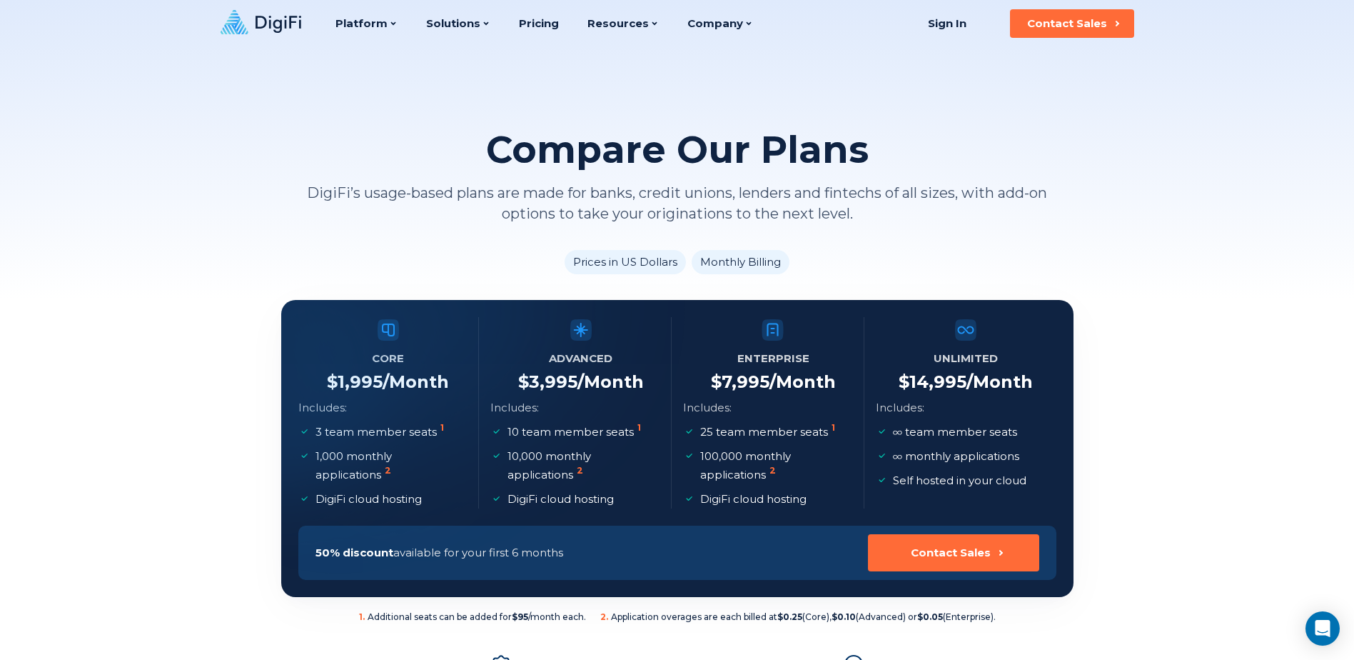
drag, startPoint x: 126, startPoint y: 3, endPoint x: 110, endPoint y: 125, distance: 123.1
click at [110, 125] on div "Compare Our Plans DigiFi’s usage-based plans are made for banks, credit unions,…" at bounding box center [677, 150] width 1354 height 300
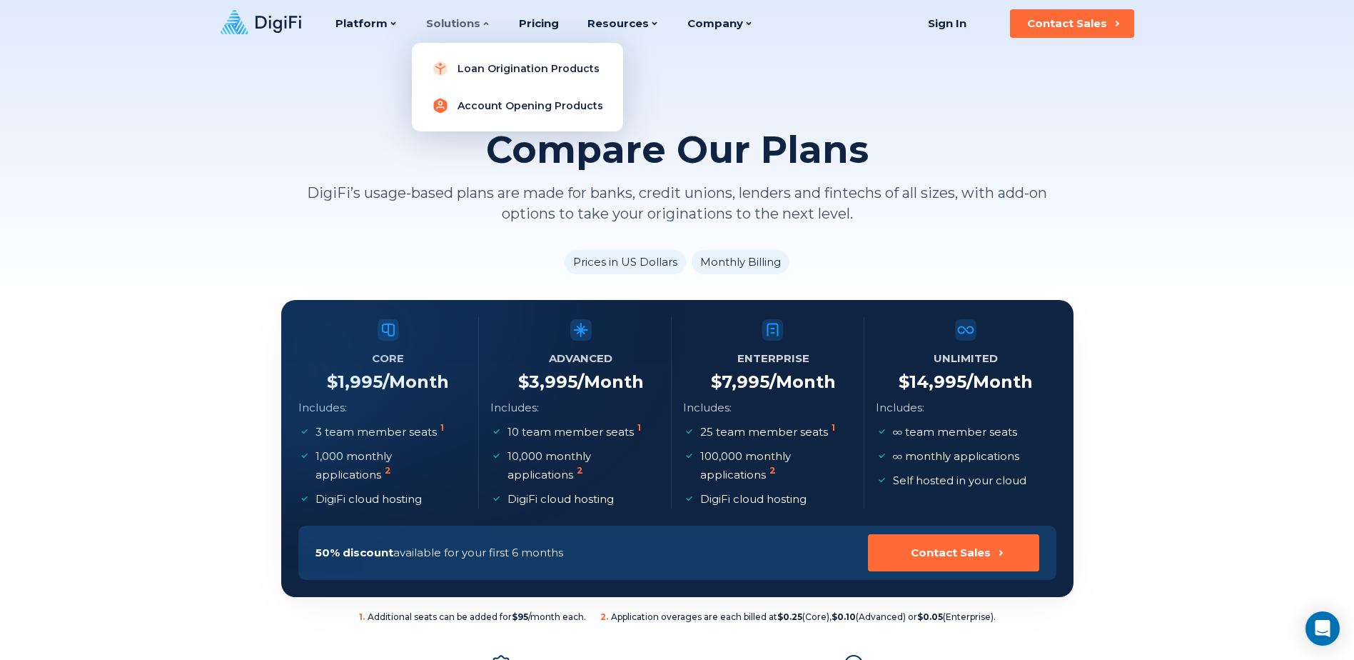
click at [479, 106] on link "Account Opening Products" at bounding box center [517, 105] width 188 height 29
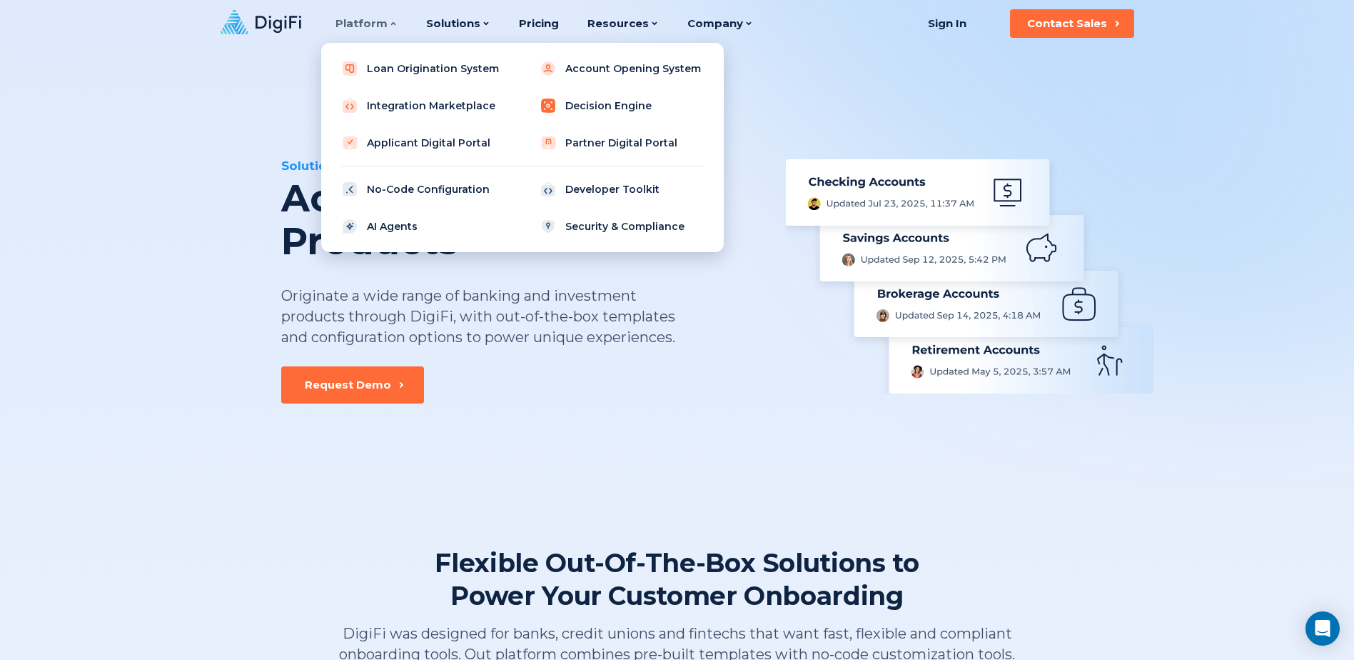
click at [590, 107] on link "Decision Engine" at bounding box center [621, 105] width 181 height 29
